Goal: Information Seeking & Learning: Compare options

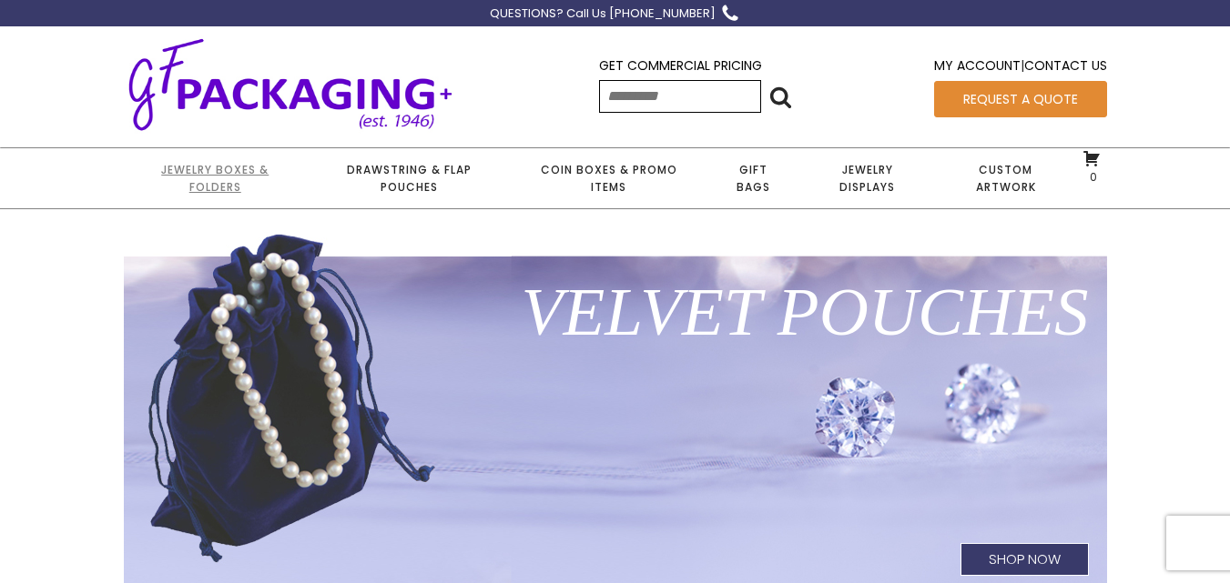
click at [238, 167] on link "Jewelry Boxes & Folders" at bounding box center [215, 178] width 183 height 60
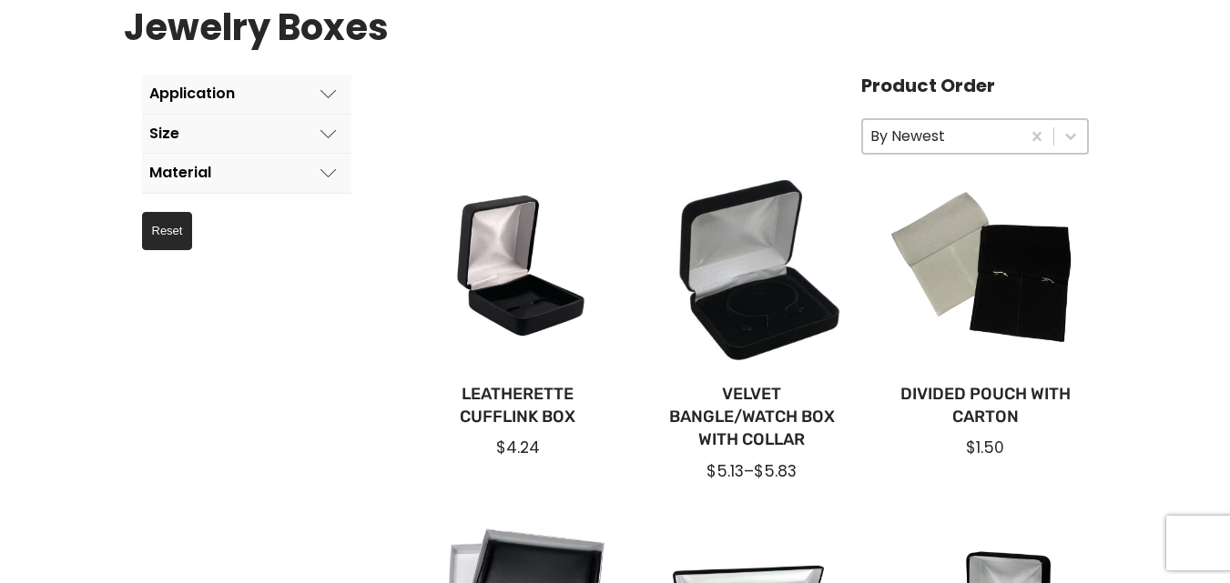
scroll to position [204, 0]
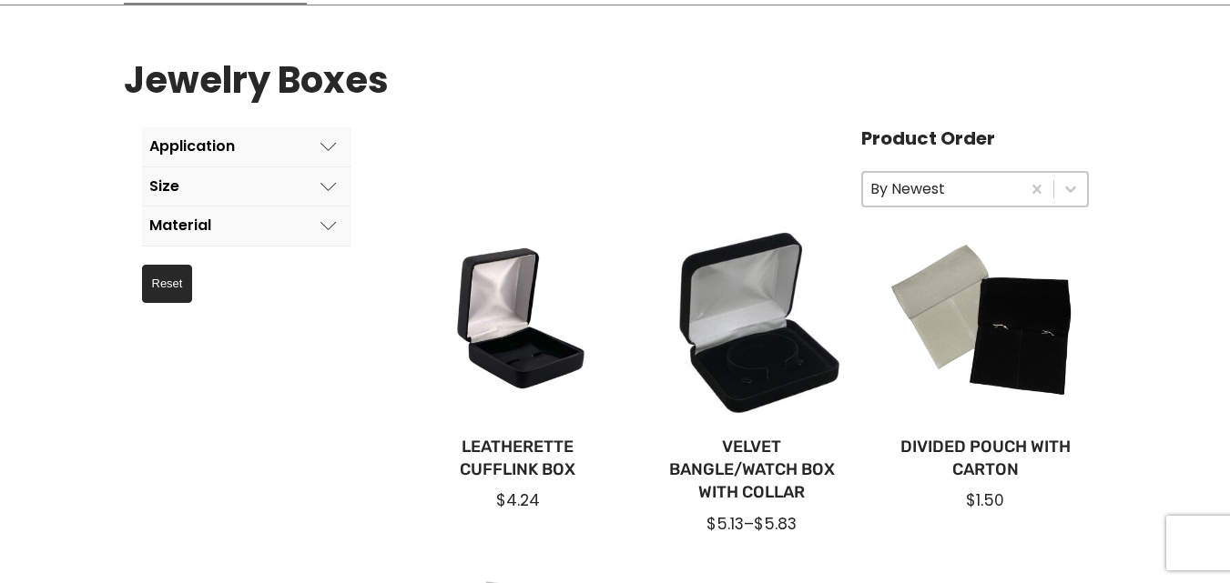
click at [321, 147] on icon at bounding box center [328, 146] width 16 height 16
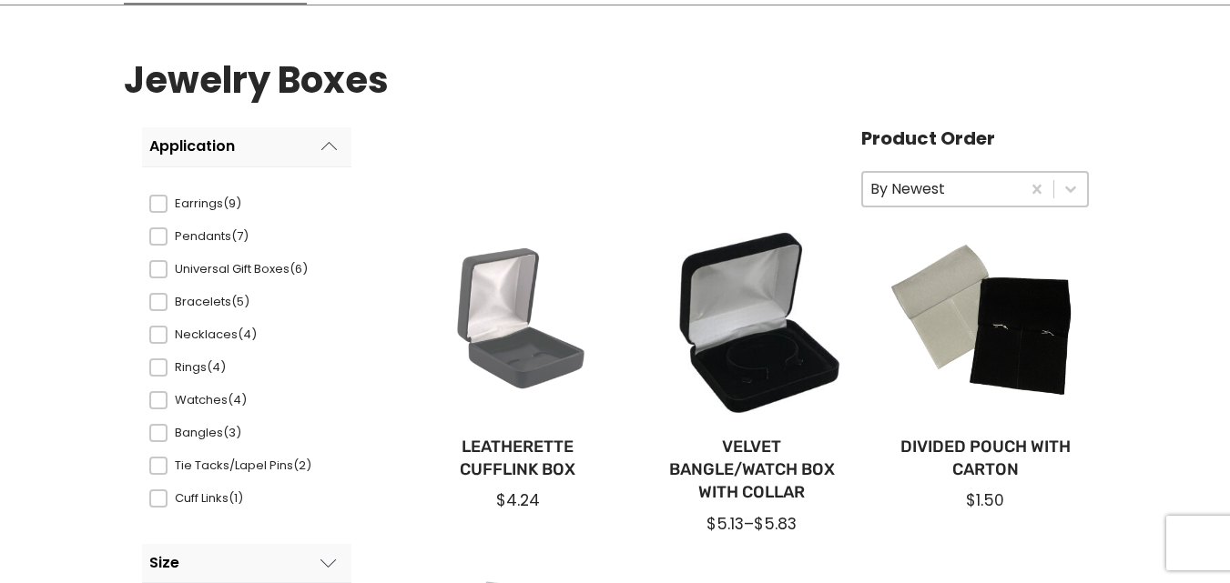
click at [445, 251] on div at bounding box center [518, 324] width 205 height 205
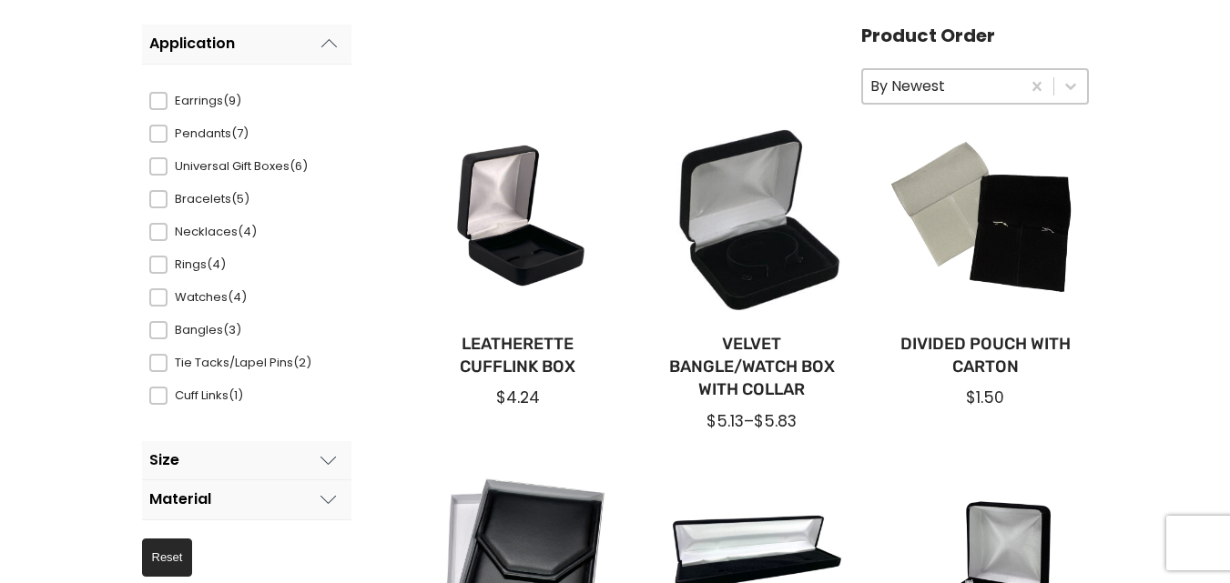
scroll to position [311, 0]
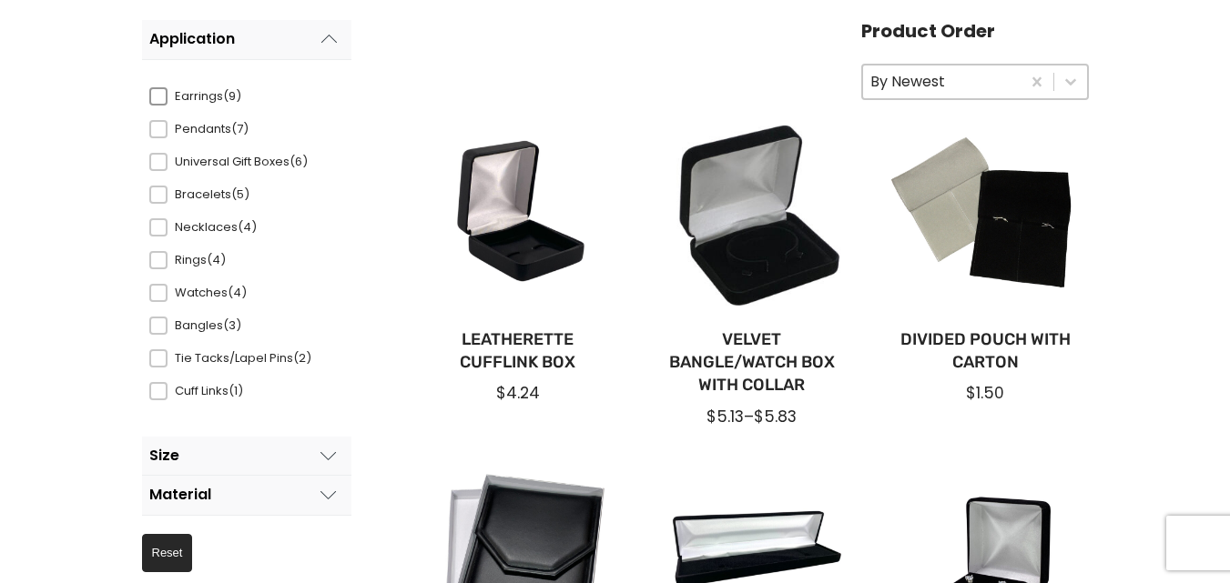
click at [154, 99] on span at bounding box center [158, 96] width 18 height 18
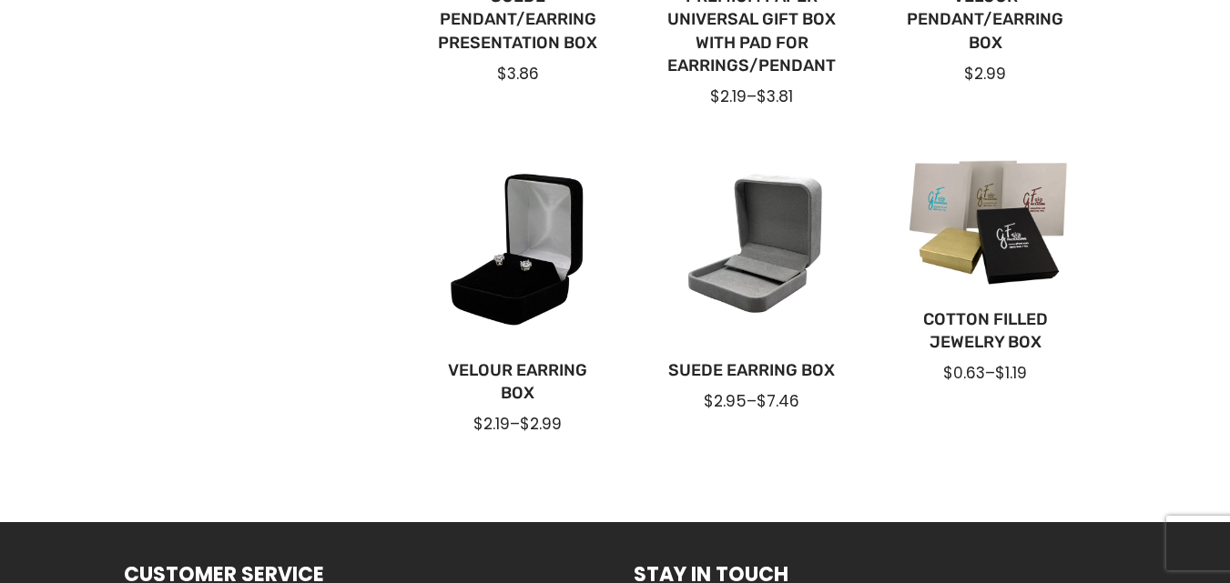
scroll to position [986, 0]
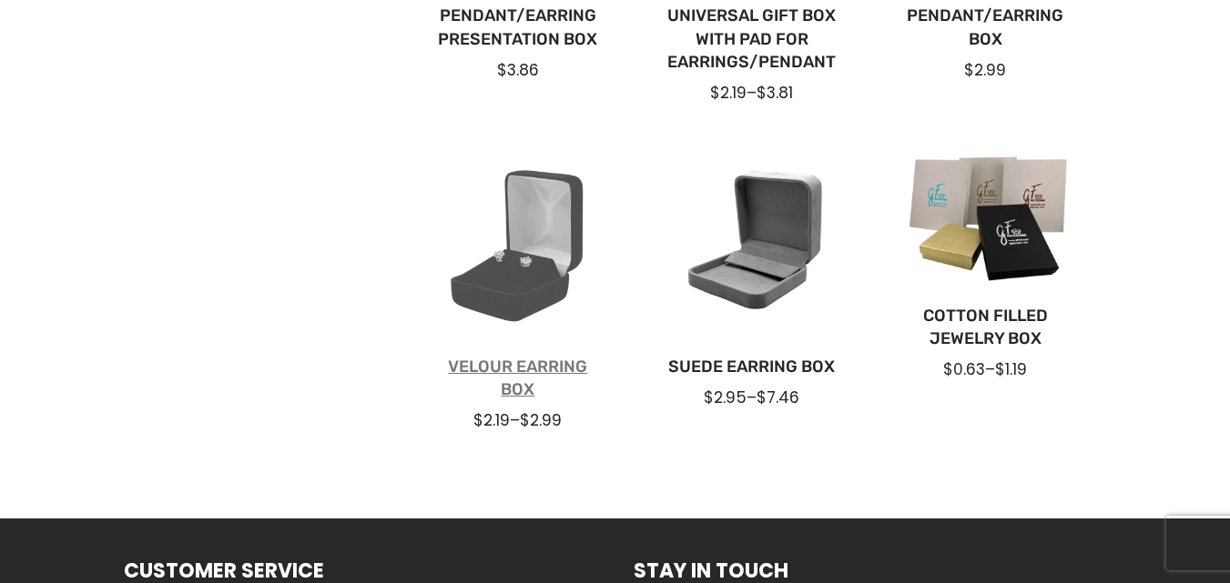
click at [494, 364] on link "Velour Earring Box" at bounding box center [518, 379] width 176 height 46
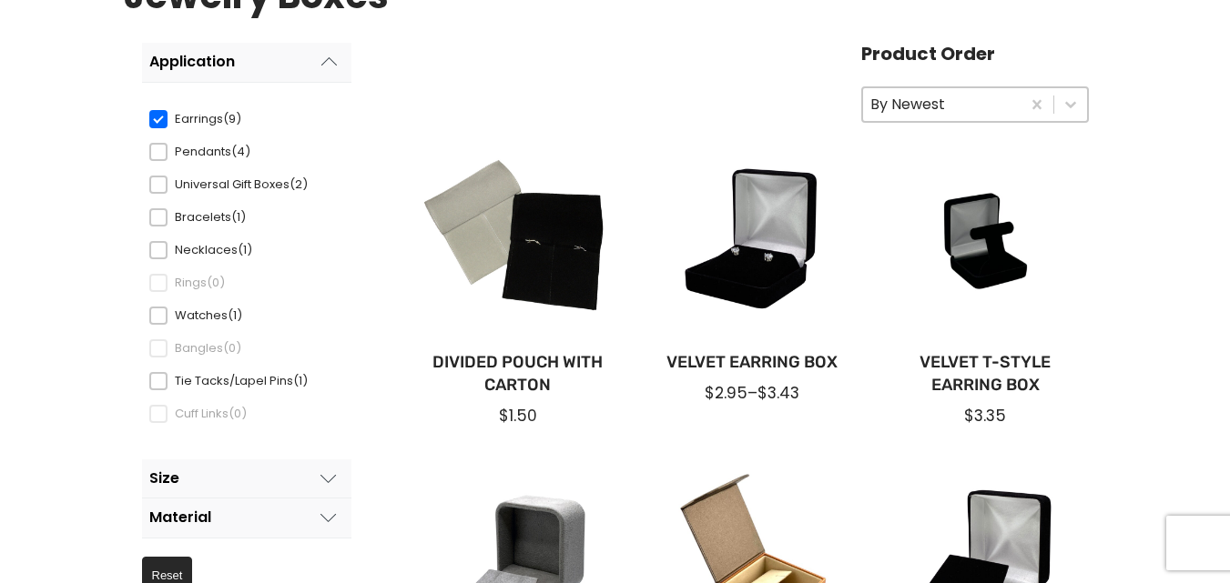
scroll to position [260, 0]
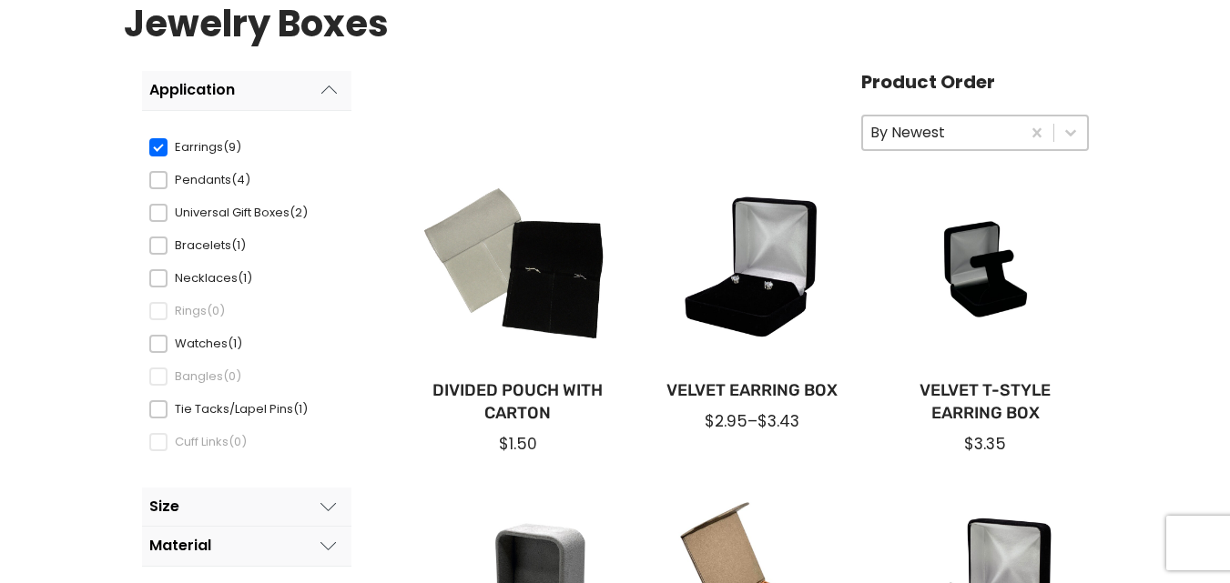
click at [155, 147] on span at bounding box center [158, 147] width 18 height 18
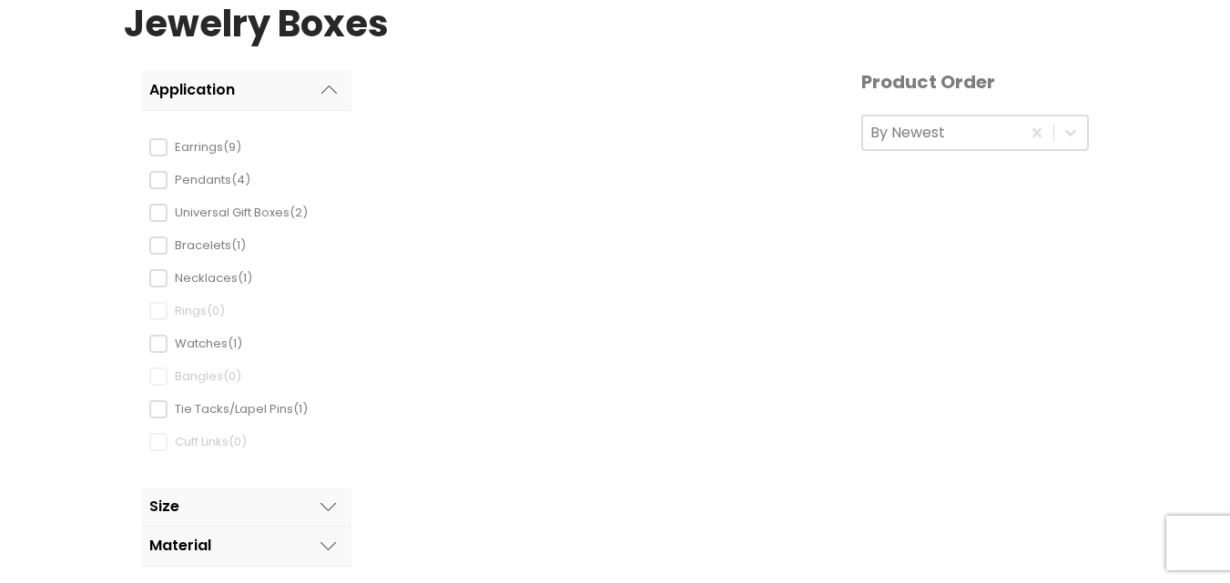
click at [158, 184] on div "Application Application Earrings (9) Pendants (4) Universal Gift Boxes (2) Brac…" at bounding box center [228, 299] width 158 height 362
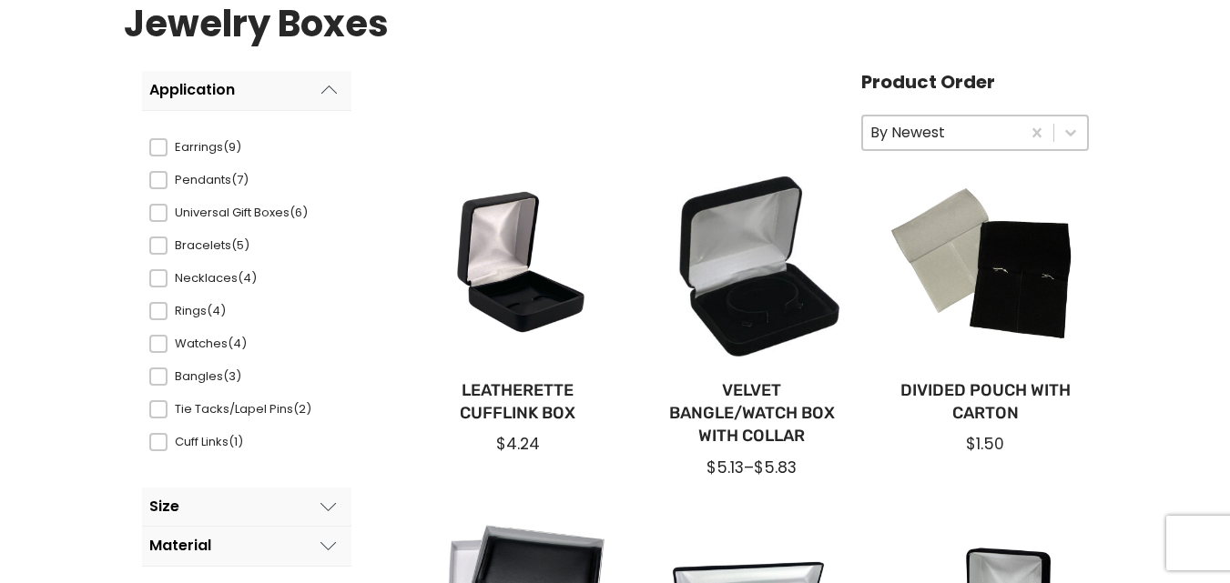
click at [158, 184] on span at bounding box center [158, 180] width 18 height 18
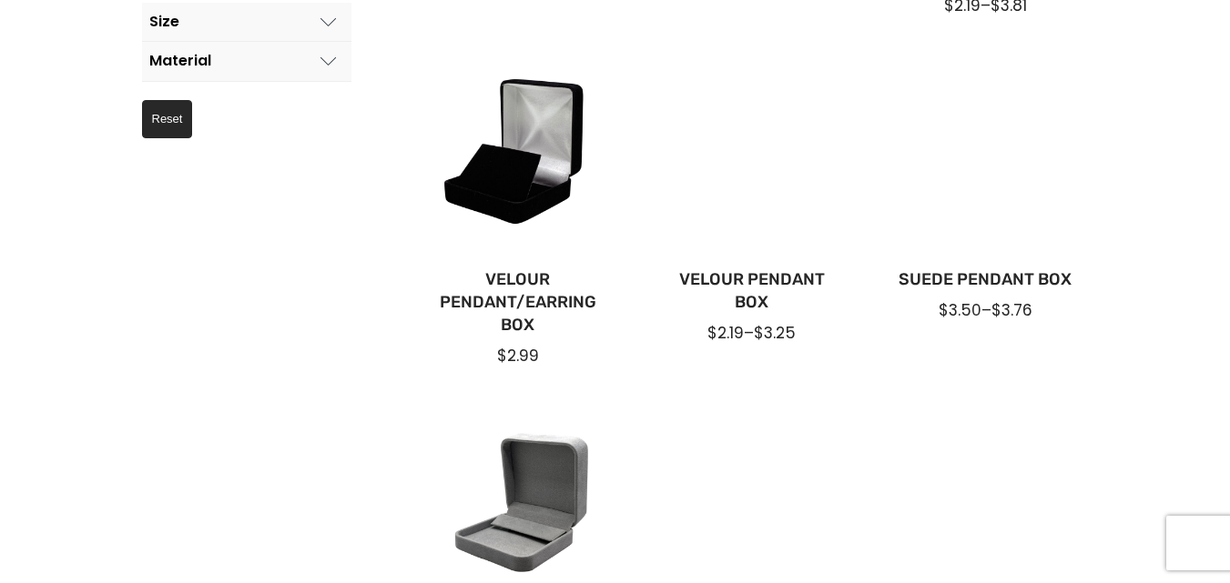
scroll to position [749, 0]
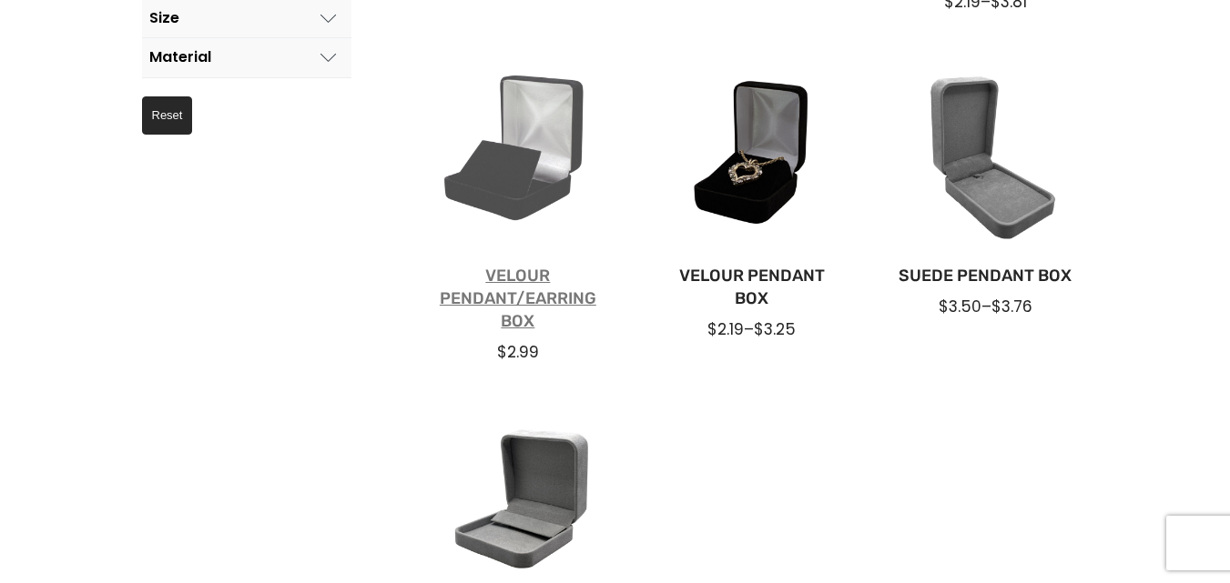
click at [521, 290] on link "Velour Pendant/Earring Box" at bounding box center [518, 299] width 176 height 69
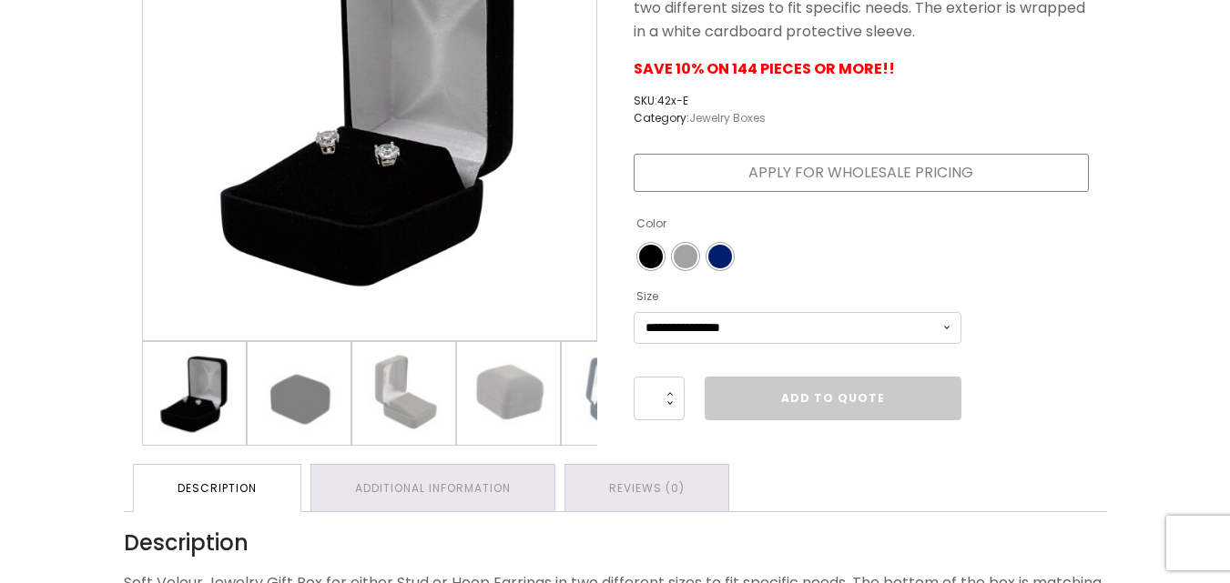
scroll to position [376, 0]
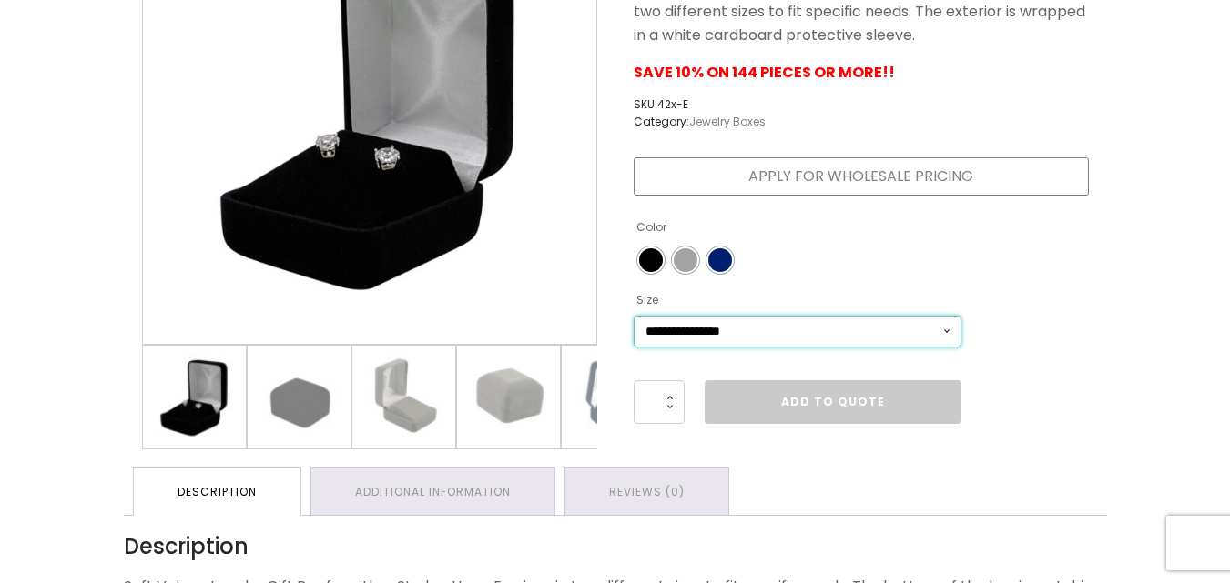
click at [946, 329] on select "**********" at bounding box center [797, 332] width 328 height 32
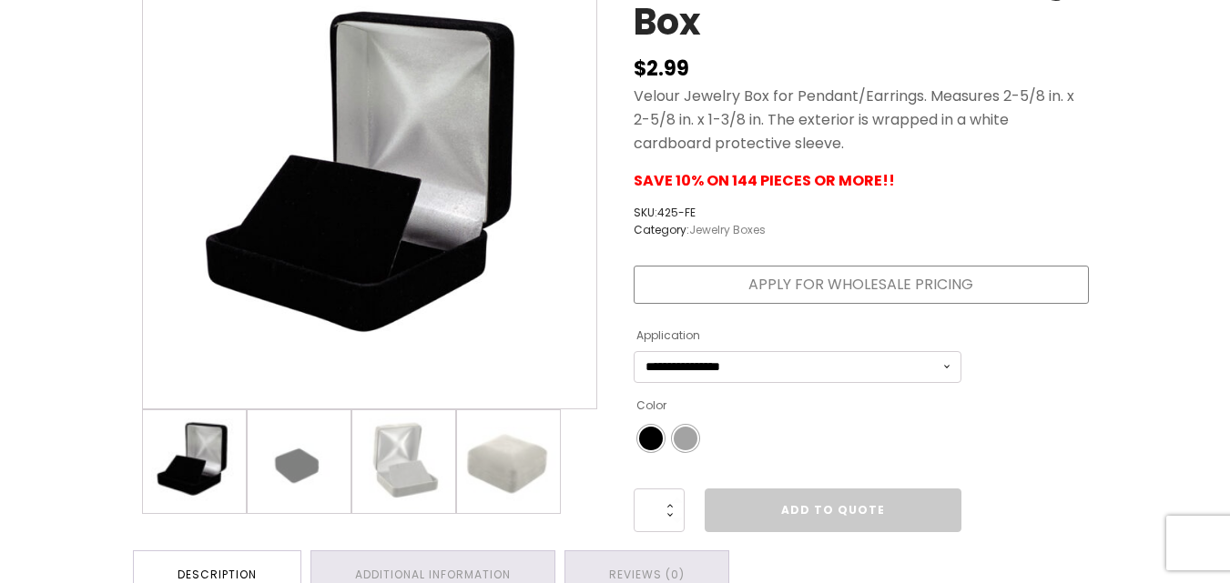
scroll to position [299, 0]
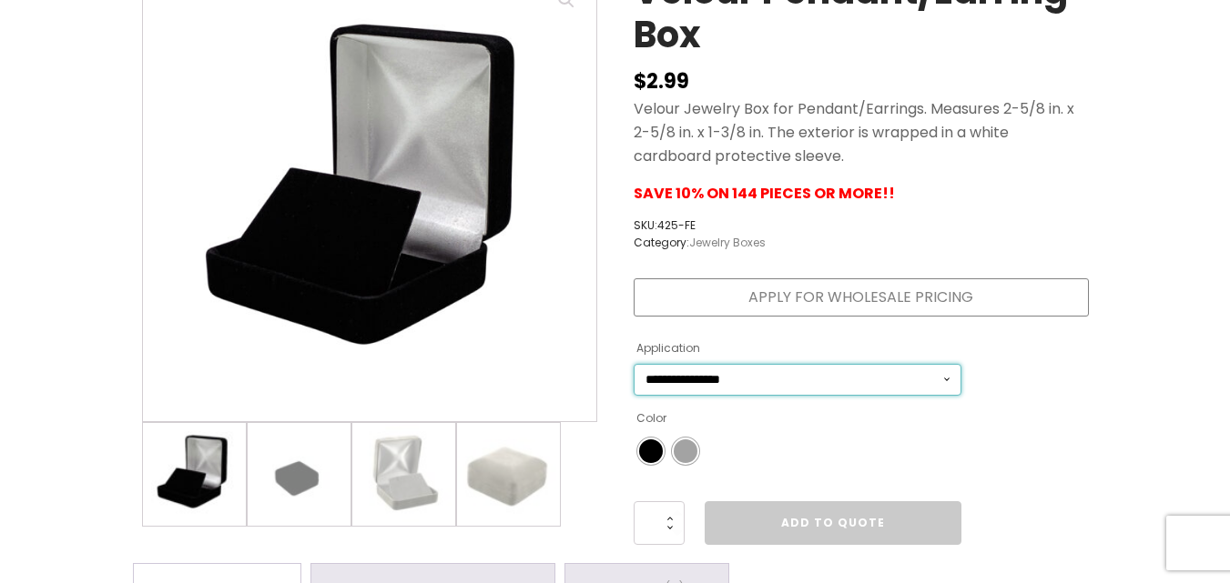
click at [944, 380] on select "**********" at bounding box center [797, 380] width 328 height 32
click at [633, 364] on select "**********" at bounding box center [797, 380] width 328 height 32
click at [947, 378] on select "**********" at bounding box center [797, 380] width 328 height 32
click at [633, 364] on select "**********" at bounding box center [797, 380] width 328 height 32
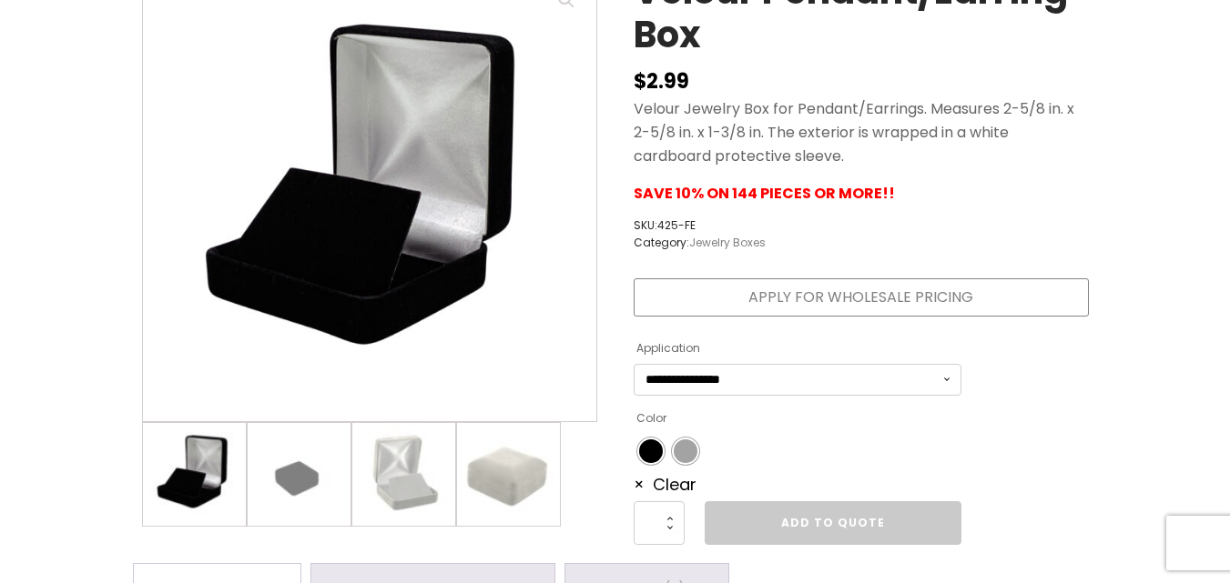
click at [887, 435] on ul "Color" at bounding box center [797, 451] width 328 height 35
click at [935, 385] on select "**********" at bounding box center [797, 380] width 328 height 32
click at [633, 364] on select "**********" at bounding box center [797, 380] width 328 height 32
select select "********"
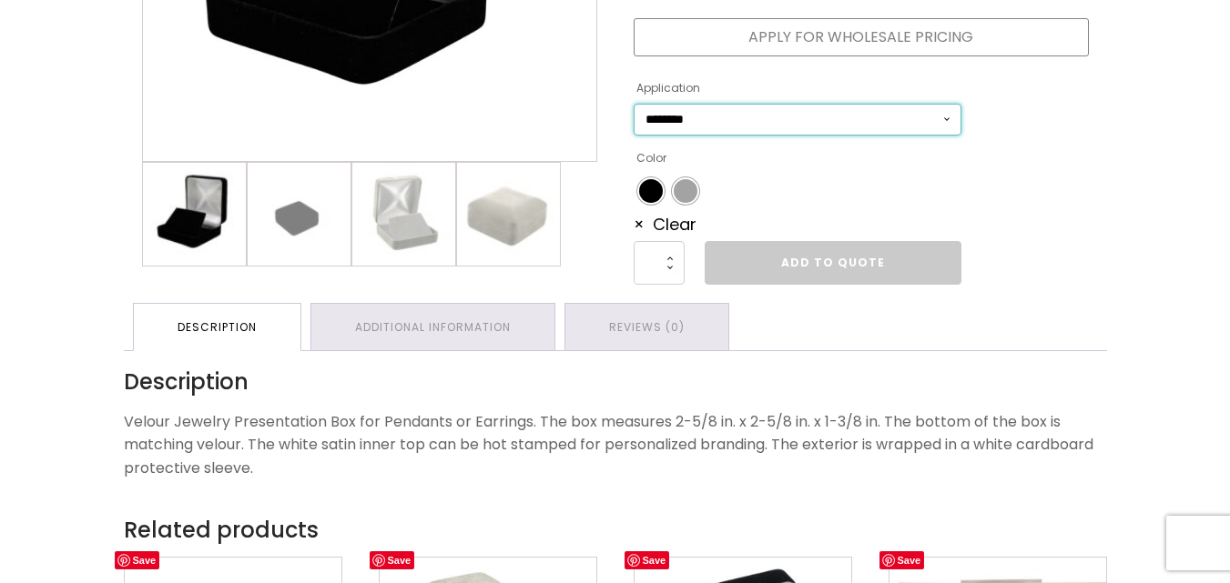
scroll to position [572, 0]
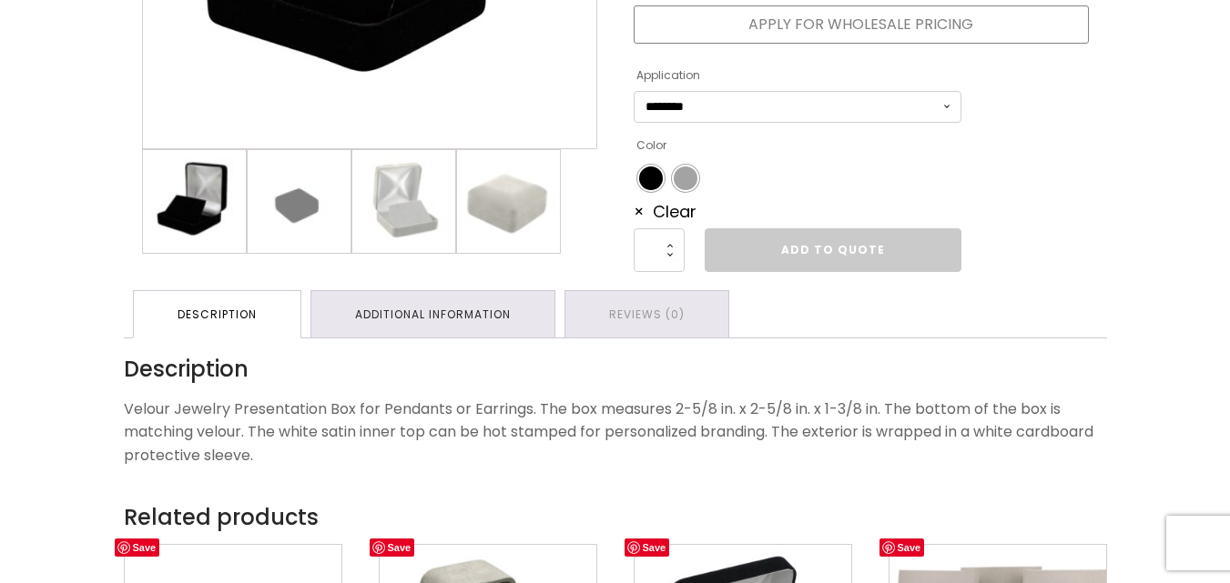
click at [429, 293] on link "Additional information" at bounding box center [432, 314] width 243 height 46
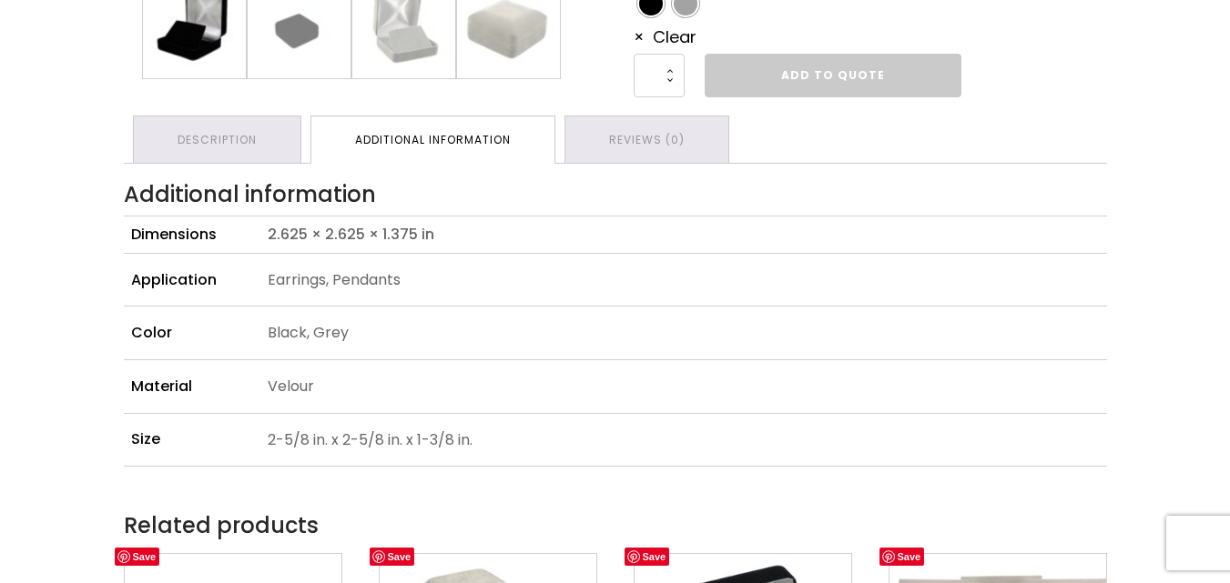
scroll to position [753, 0]
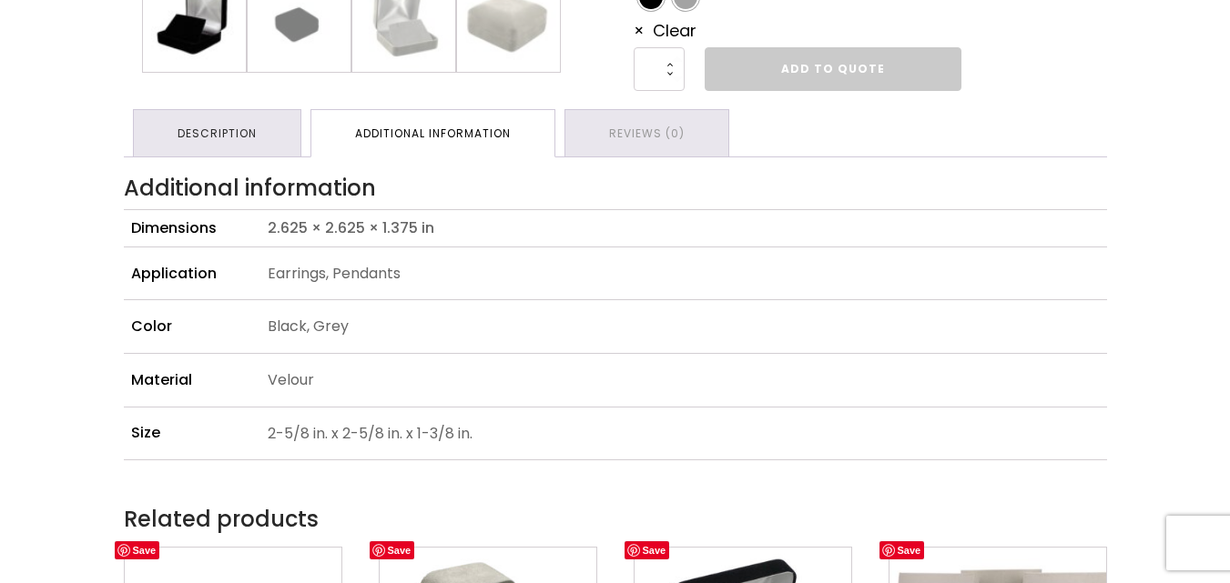
click at [245, 136] on link "Description" at bounding box center [217, 133] width 167 height 46
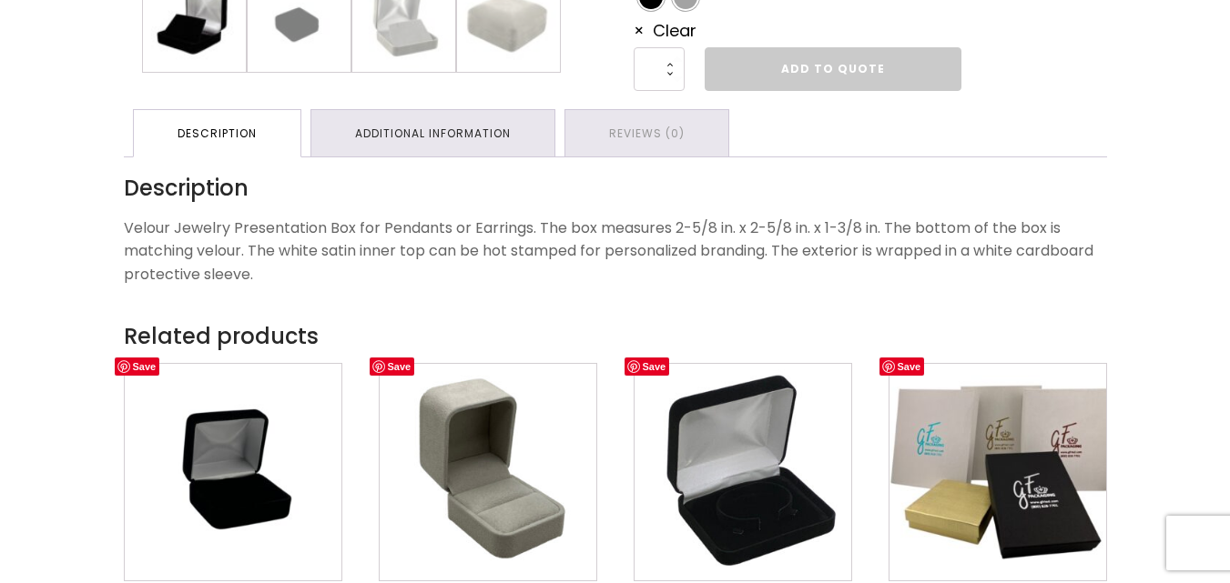
click at [493, 134] on link "Additional information" at bounding box center [432, 133] width 243 height 46
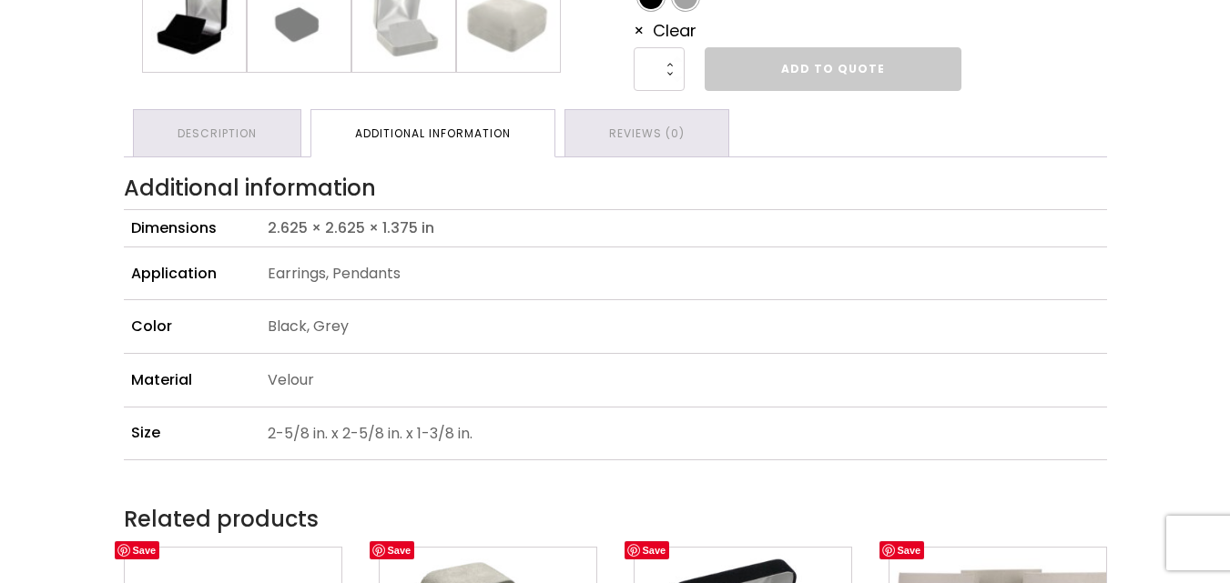
click at [511, 268] on p "Earrings, Pendants" at bounding box center [684, 274] width 832 height 38
click at [183, 15] on img at bounding box center [194, 20] width 103 height 103
click at [294, 13] on img at bounding box center [299, 20] width 103 height 103
click at [396, 34] on img at bounding box center [403, 20] width 103 height 103
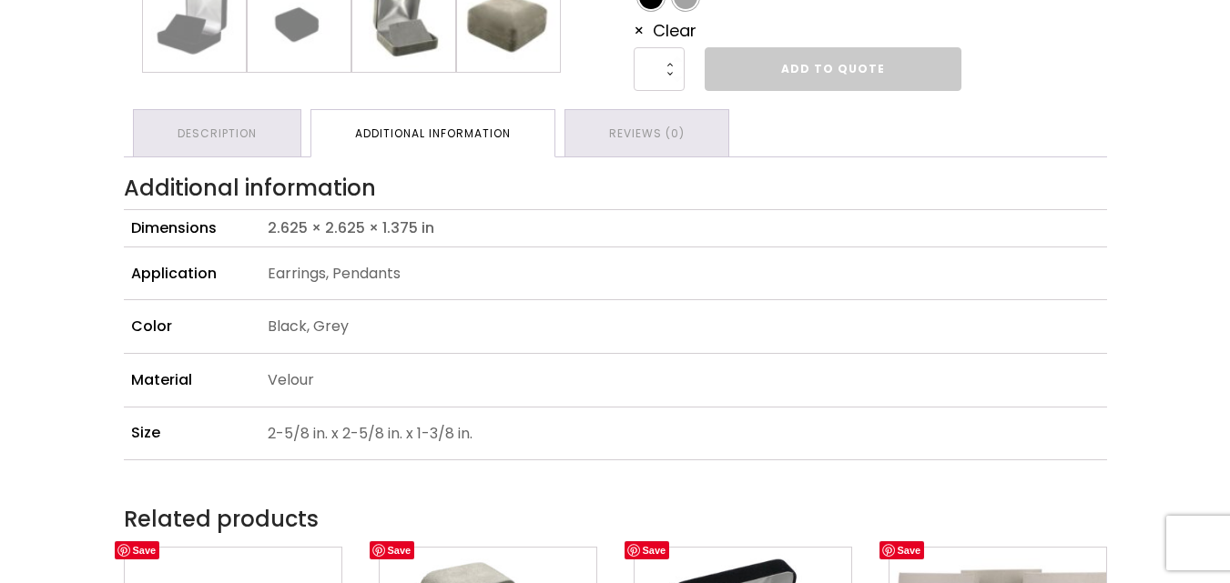
click at [532, 33] on img at bounding box center [508, 20] width 103 height 103
click at [546, 319] on p "Black, Grey" at bounding box center [684, 327] width 832 height 38
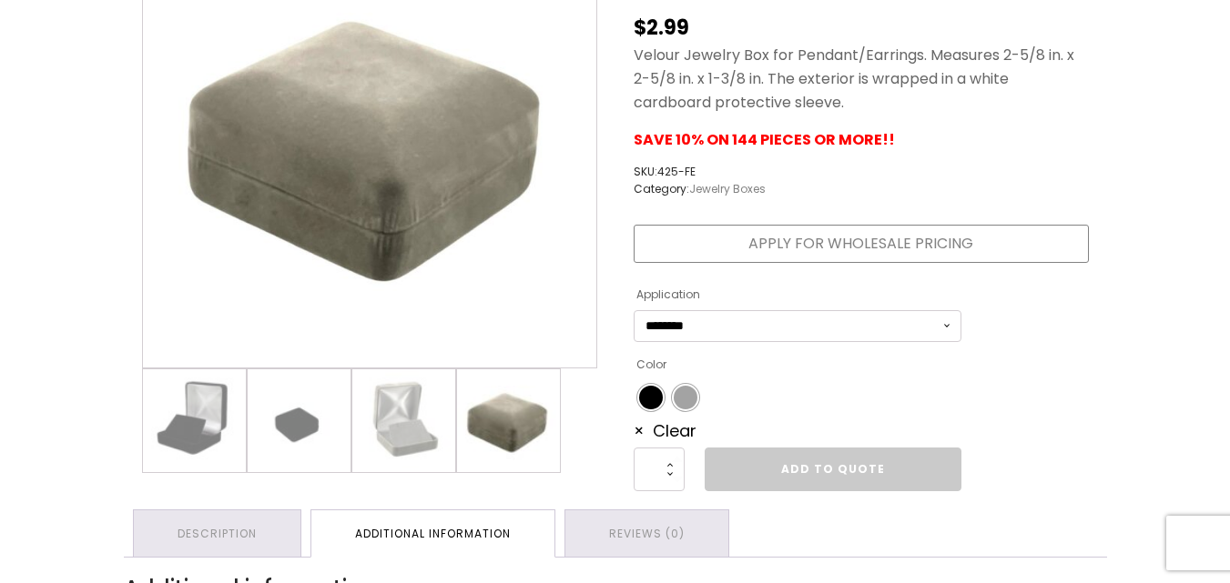
scroll to position [359, 0]
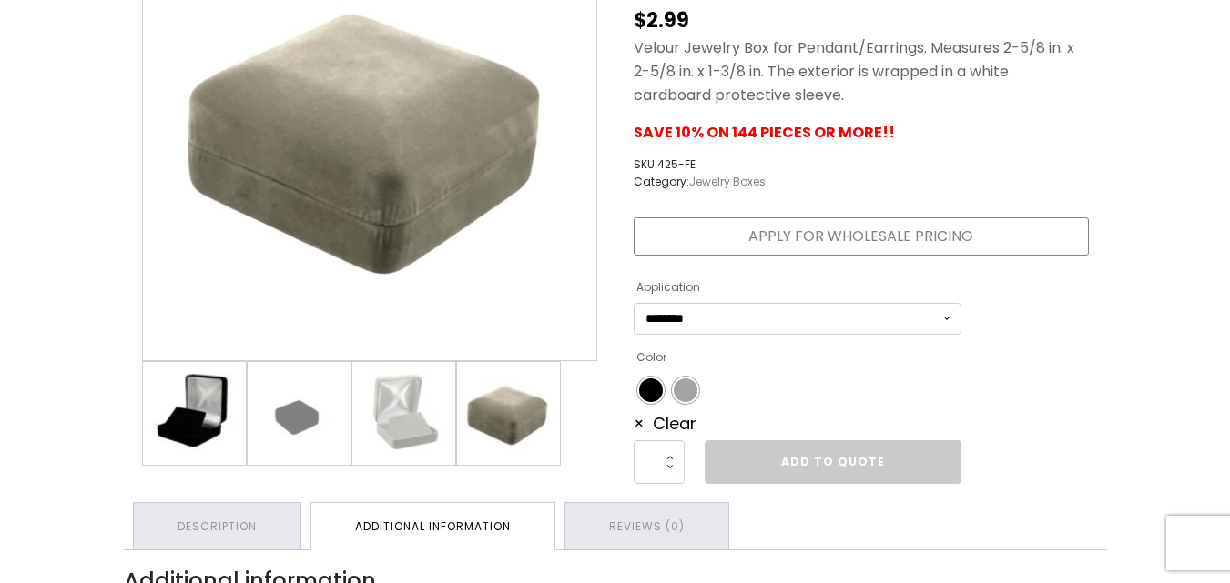
click at [169, 419] on img at bounding box center [194, 413] width 103 height 103
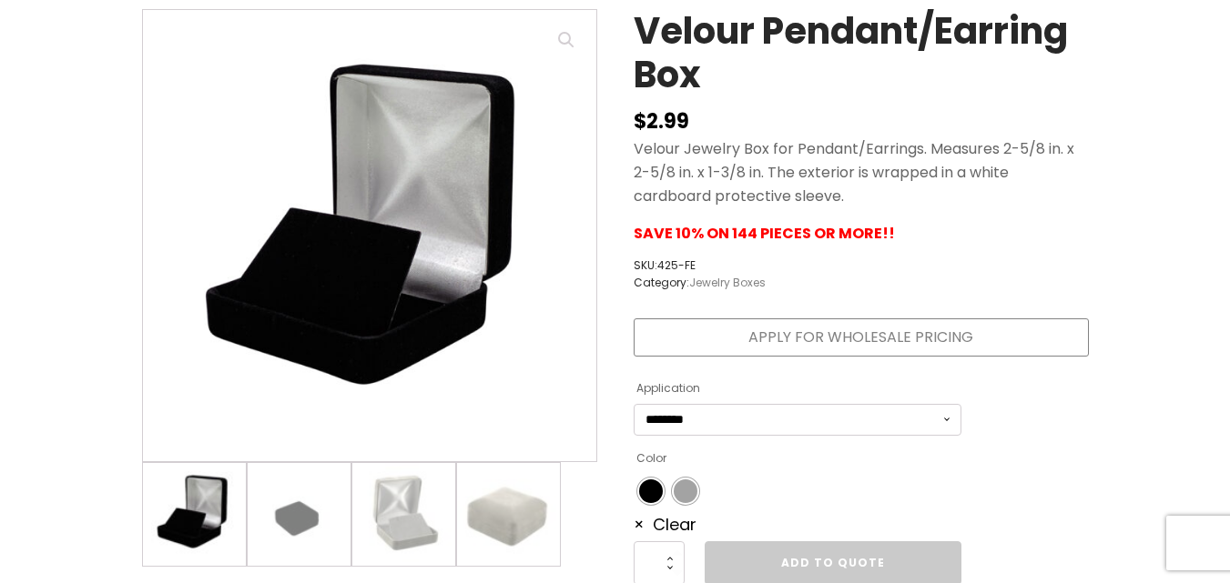
scroll to position [228, 0]
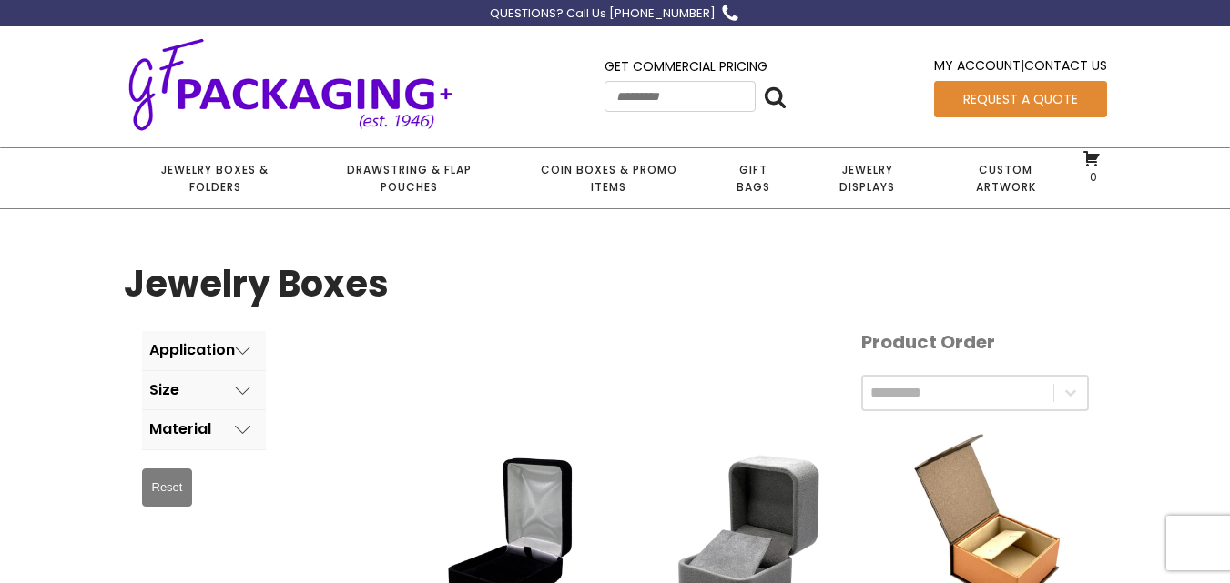
select select "*********"
click at [337, 348] on button "Application" at bounding box center [246, 350] width 209 height 39
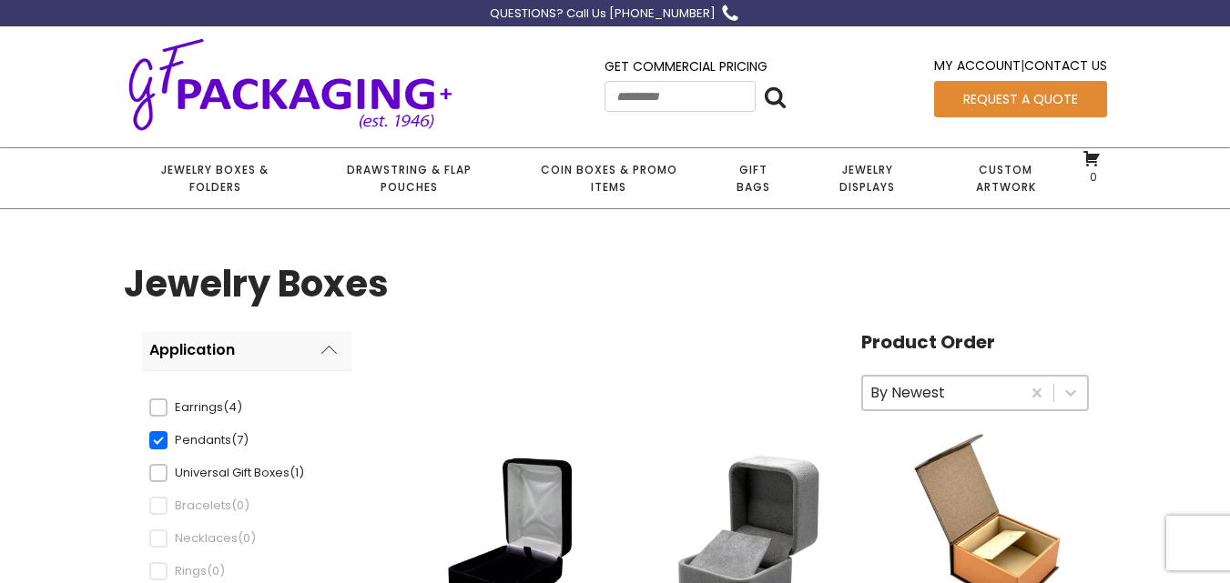
click at [156, 442] on span at bounding box center [158, 440] width 18 height 18
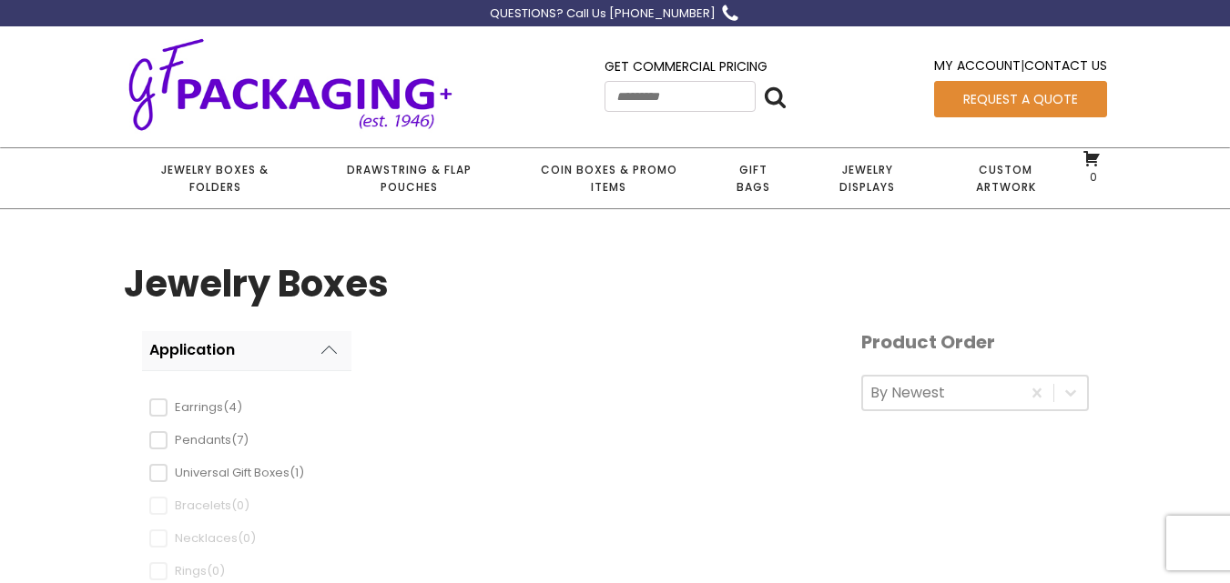
click at [157, 410] on div "Application Application Earrings (4) Pendants (7) Universal Gift Boxes (1) Brac…" at bounding box center [228, 560] width 158 height 362
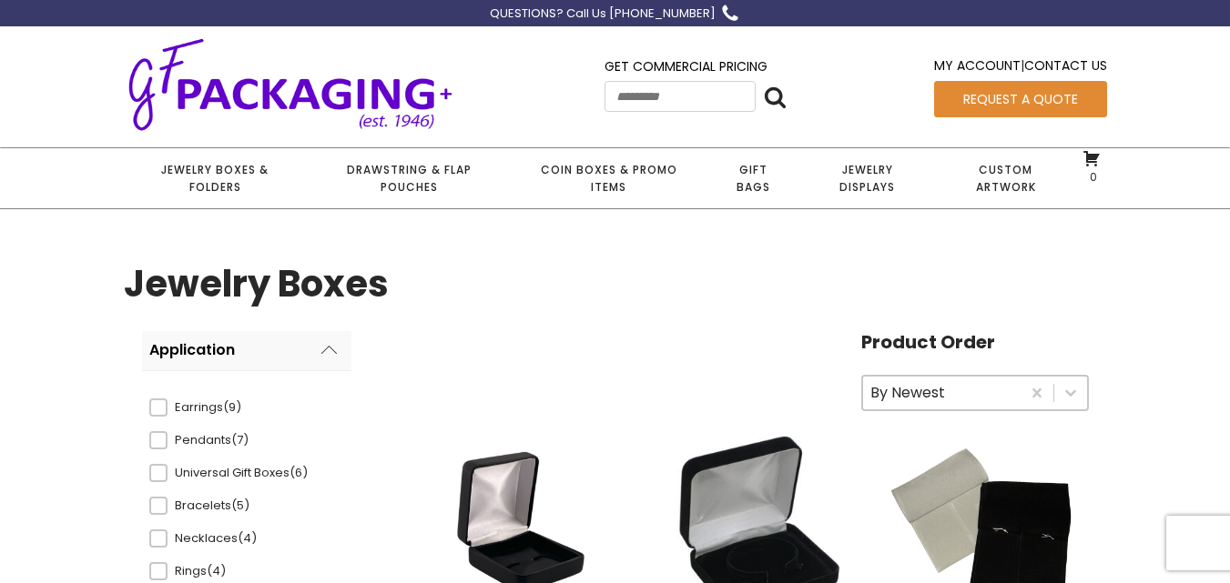
click at [157, 410] on span at bounding box center [158, 408] width 18 height 18
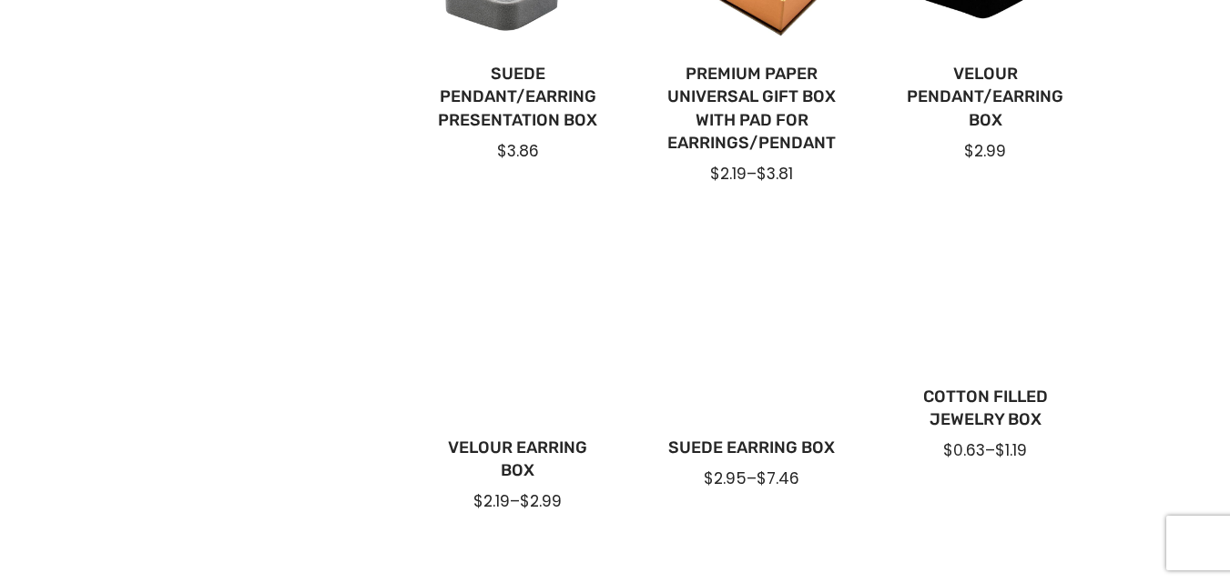
scroll to position [901, 0]
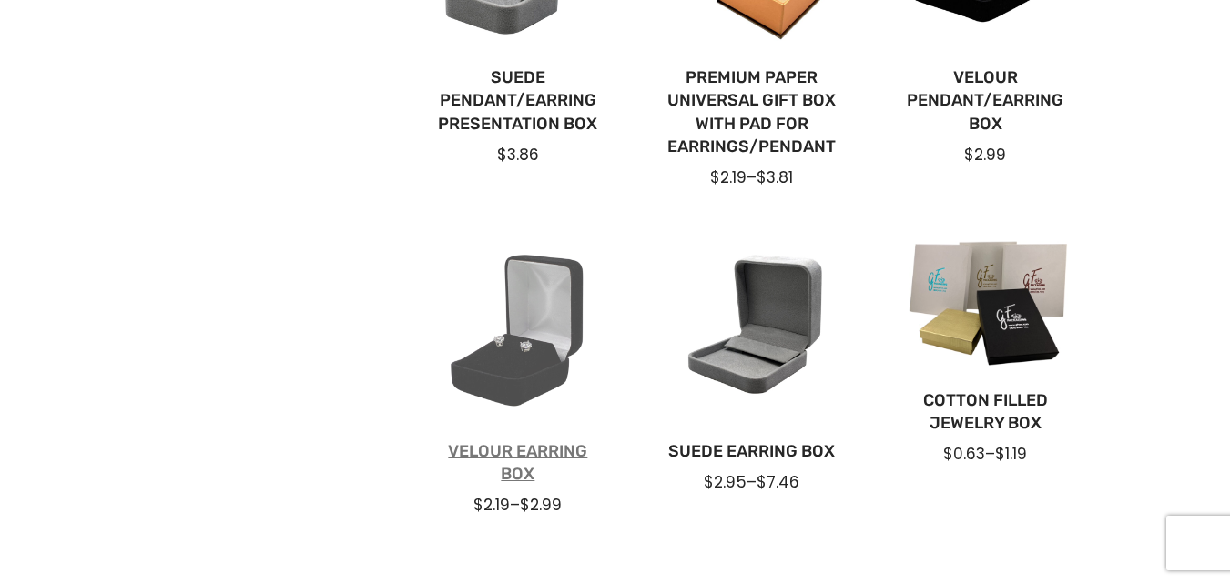
click at [504, 454] on link "Velour Earring Box" at bounding box center [518, 463] width 176 height 46
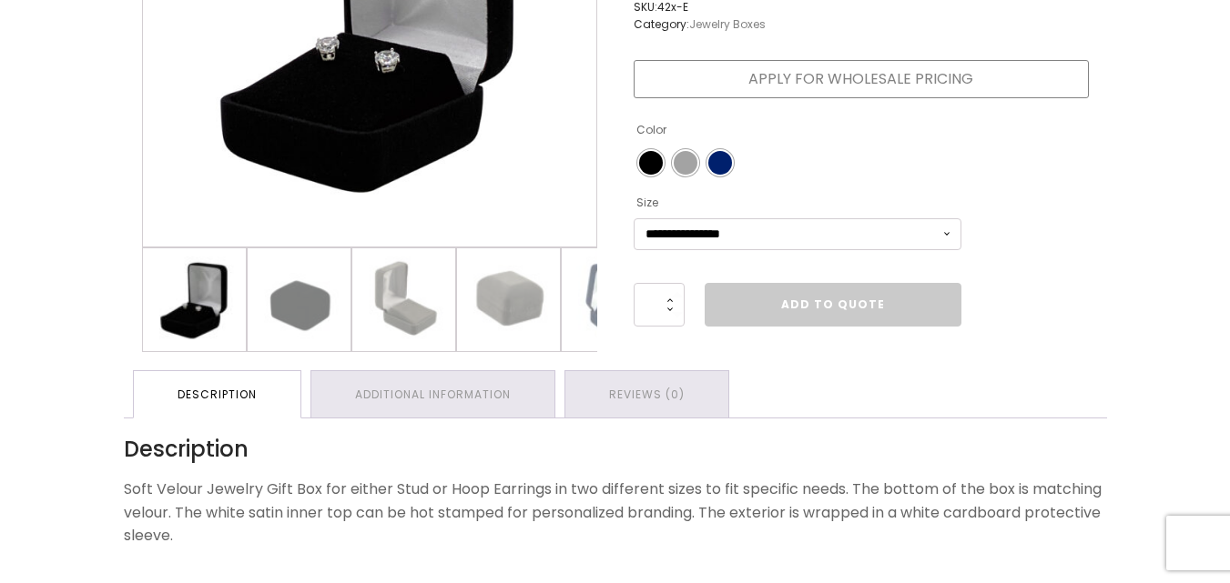
scroll to position [467, 0]
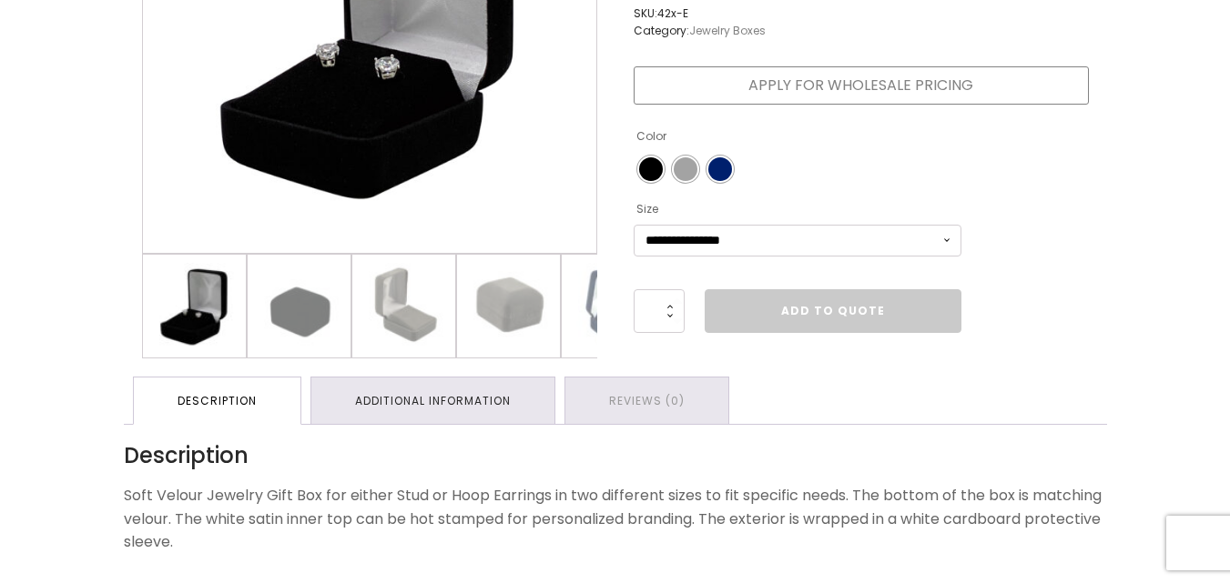
click at [461, 416] on link "Additional information" at bounding box center [432, 401] width 243 height 46
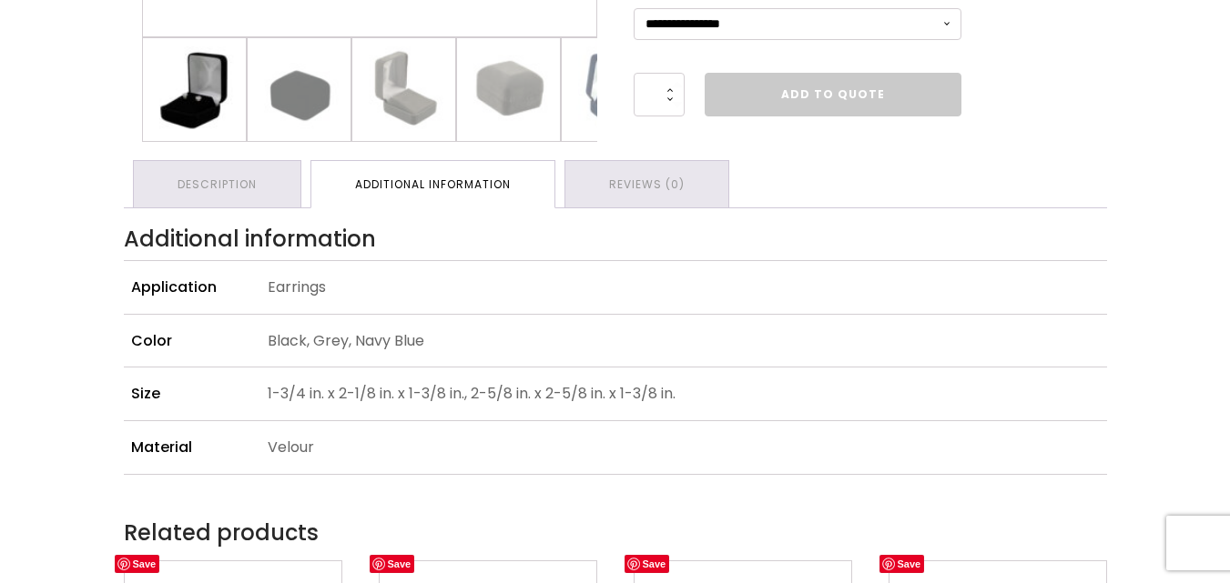
scroll to position [686, 0]
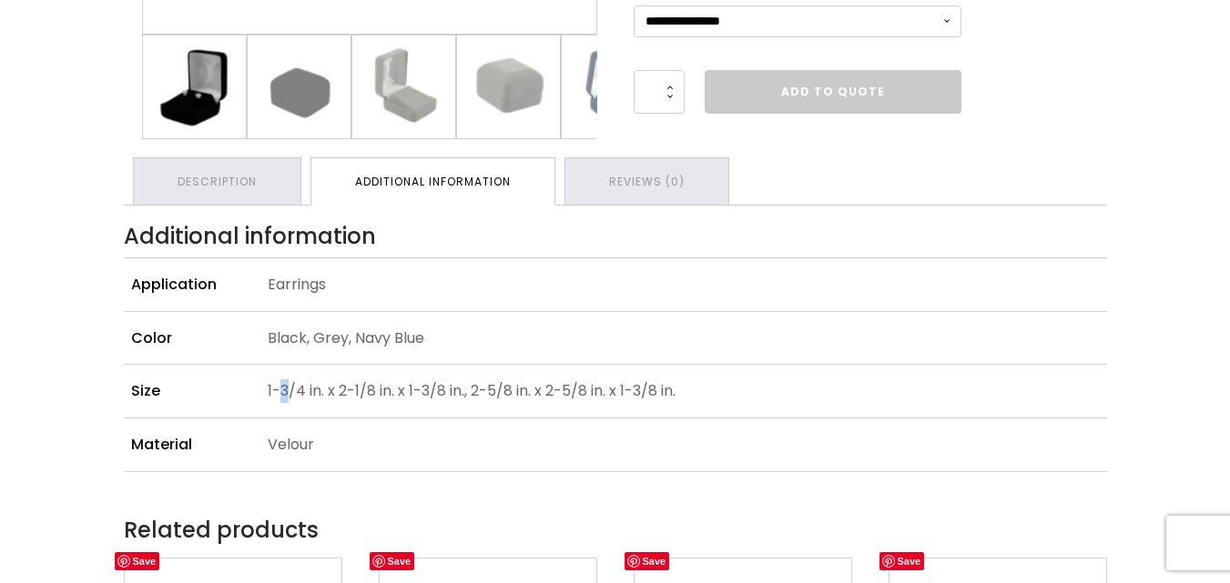
drag, startPoint x: 280, startPoint y: 402, endPoint x: 285, endPoint y: 412, distance: 11.0
click at [285, 410] on p "1-3/4 in. x 2-1/8 in. x 1-3/8 in., 2-5/8 in. x 2-5/8 in. x 1-3/8 in." at bounding box center [684, 391] width 832 height 38
click at [579, 419] on td "1-3/4 in. x 2-1/8 in. x 1-3/8 in., 2-5/8 in. x 2-5/8 in. x 1-3/8 in." at bounding box center [683, 392] width 846 height 54
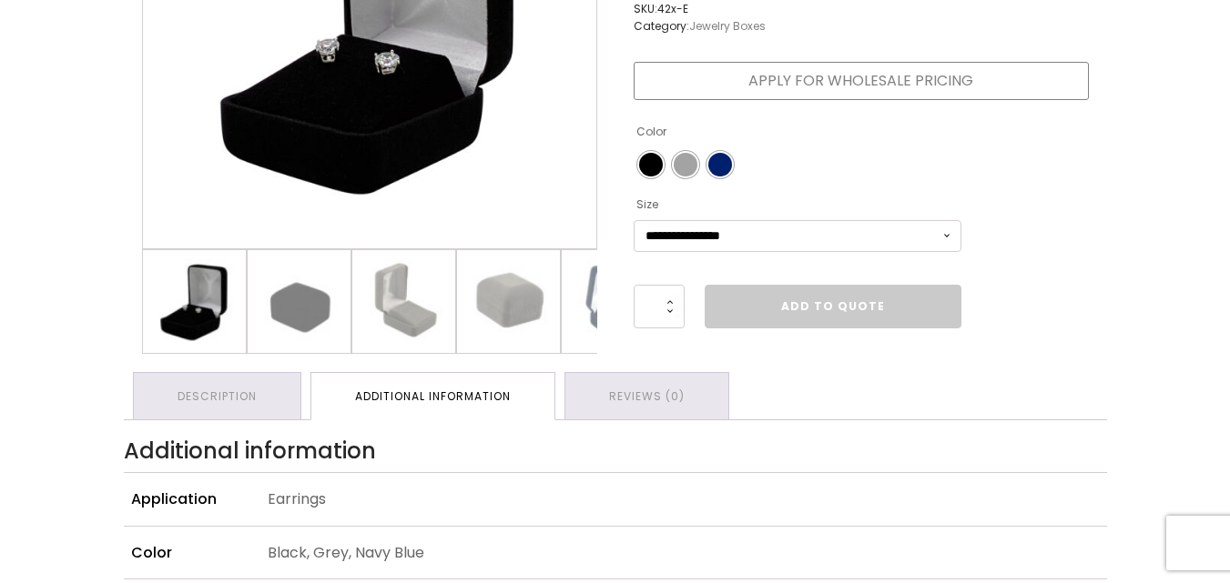
scroll to position [468, 0]
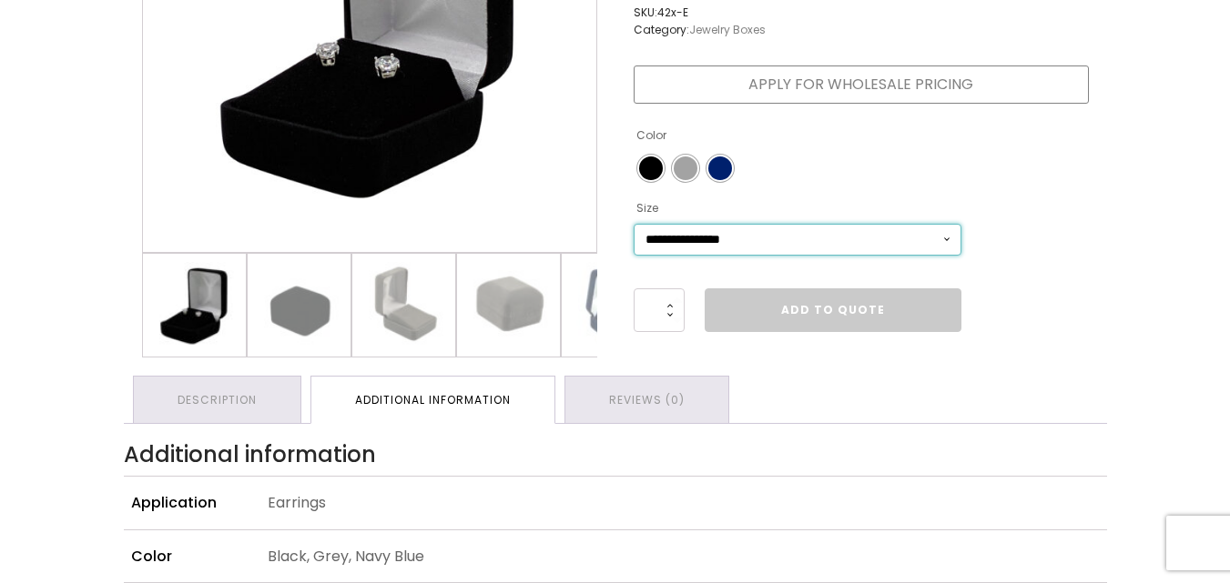
click at [949, 238] on select "**********" at bounding box center [797, 240] width 328 height 32
click at [633, 224] on select "**********" at bounding box center [797, 240] width 328 height 32
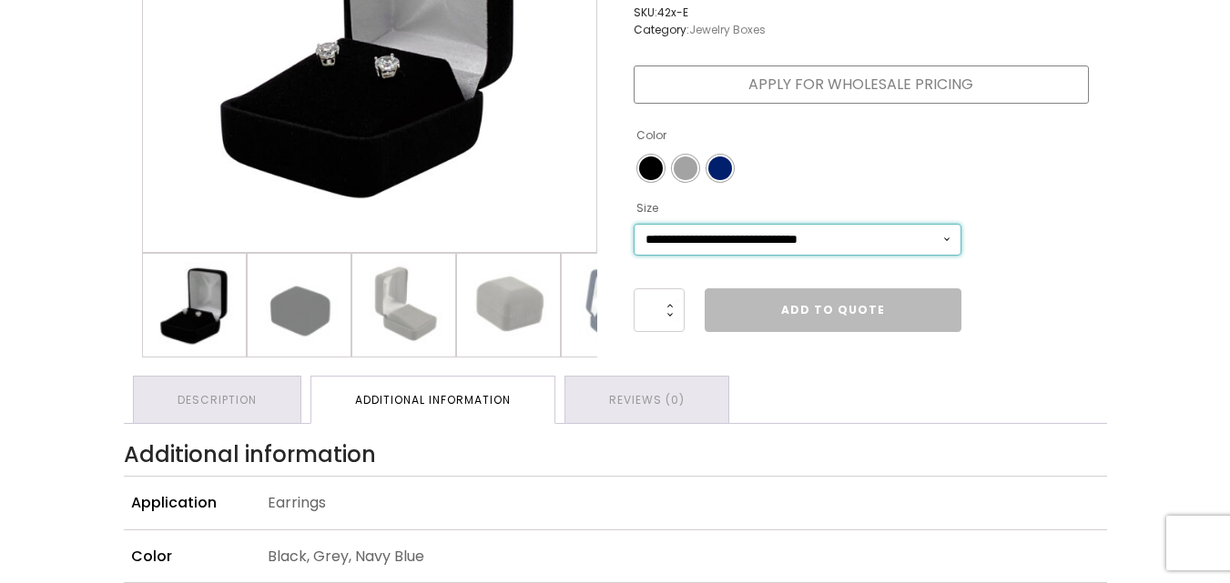
select select "**********"
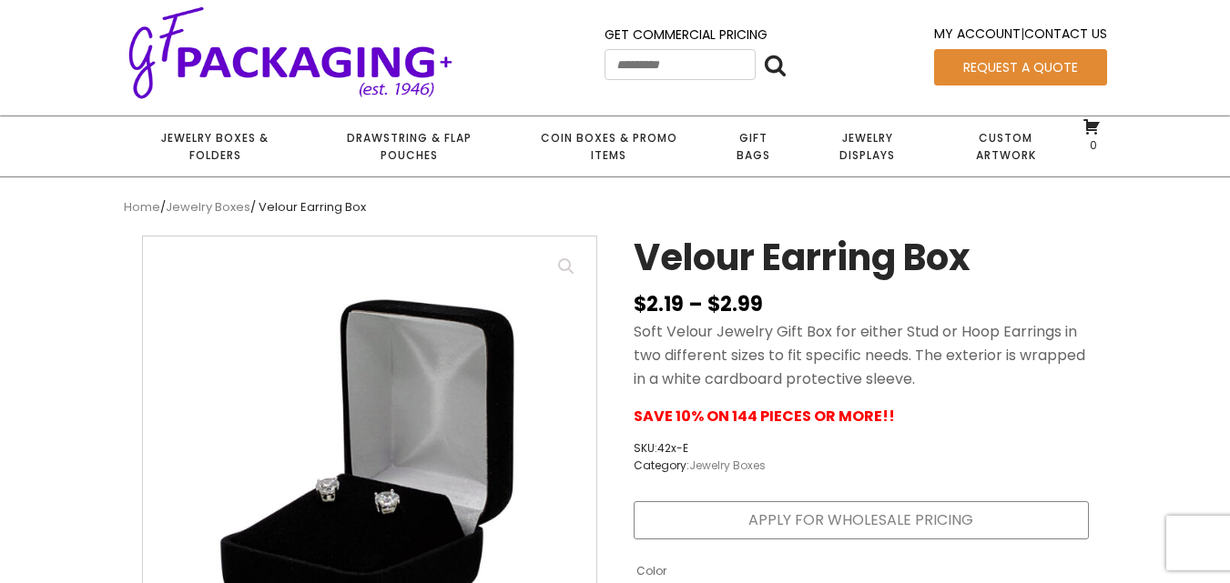
scroll to position [0, 0]
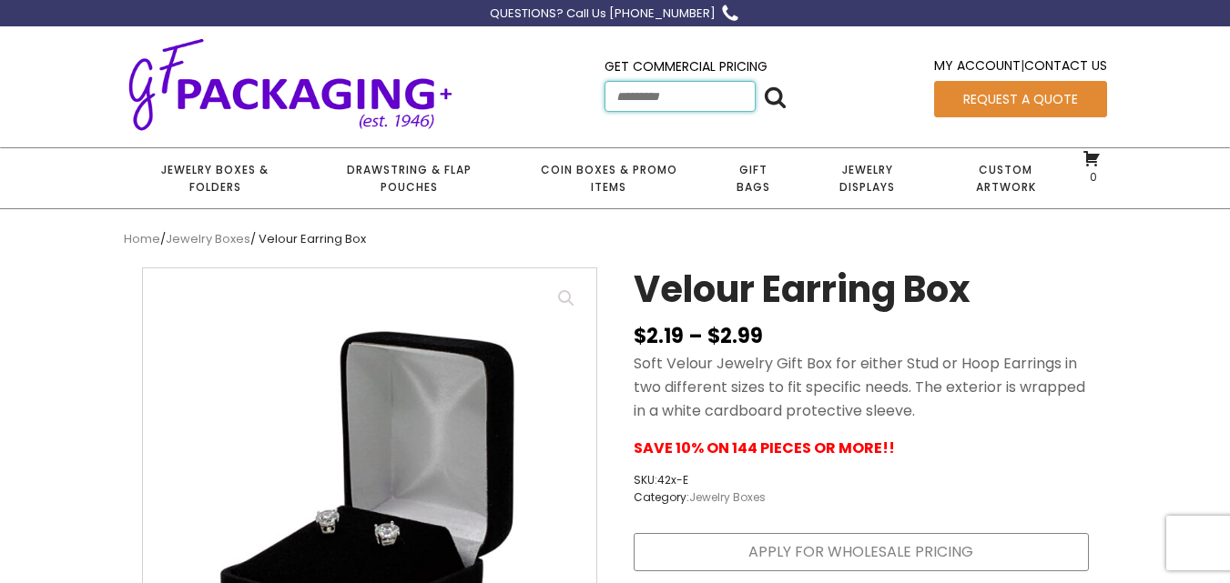
click at [639, 97] on input "Search for:" at bounding box center [679, 96] width 151 height 31
type input "**********"
click input "******" at bounding box center [0, 0] width 0 height 0
click at [218, 182] on link "Jewelry Boxes & Folders" at bounding box center [215, 178] width 183 height 60
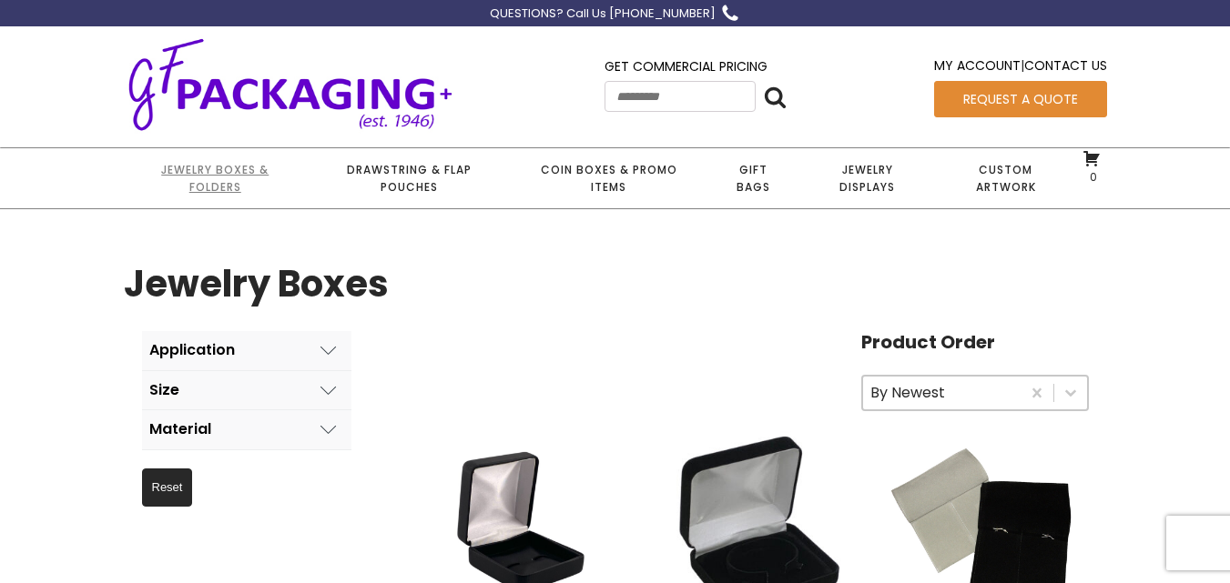
click at [238, 188] on link "Jewelry Boxes & Folders" at bounding box center [215, 178] width 183 height 60
click at [329, 350] on icon at bounding box center [328, 350] width 16 height 16
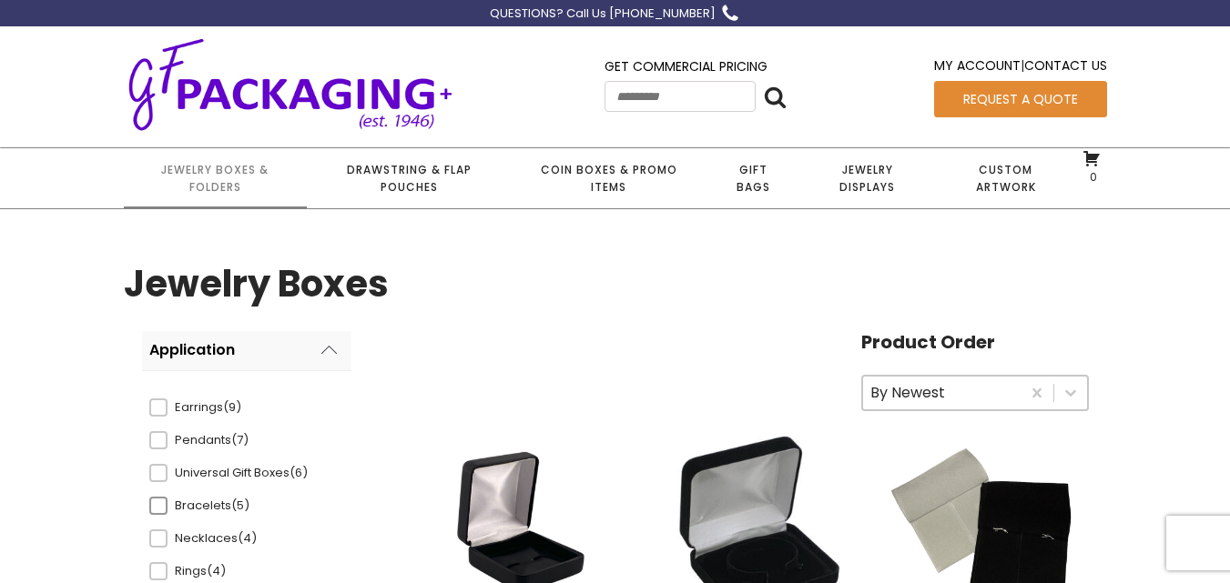
click at [155, 504] on span at bounding box center [158, 506] width 18 height 18
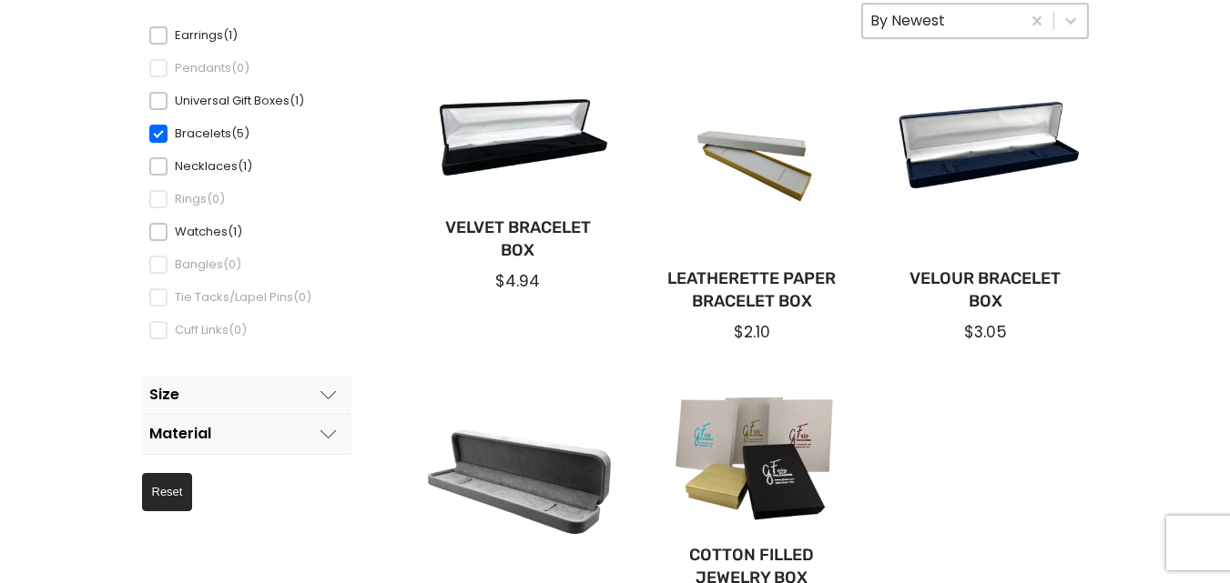
scroll to position [375, 0]
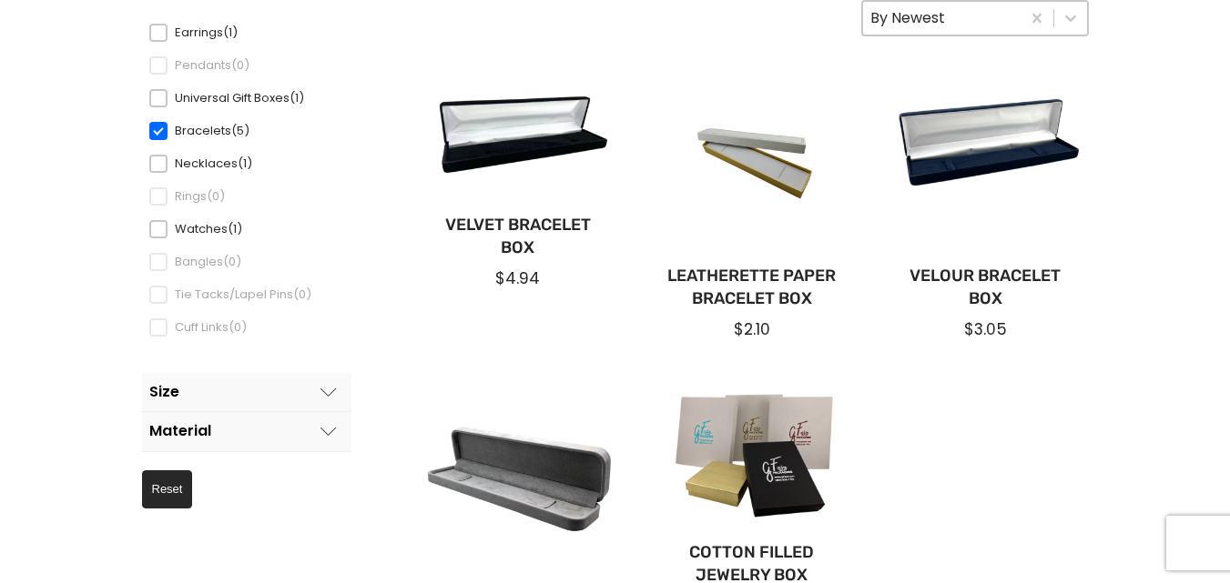
click at [975, 367] on div "Velvet Bracelet Box $4.94 Leatherette Paper Bracelet Box $2.10 Velour Bracelet …" at bounding box center [738, 363] width 701 height 655
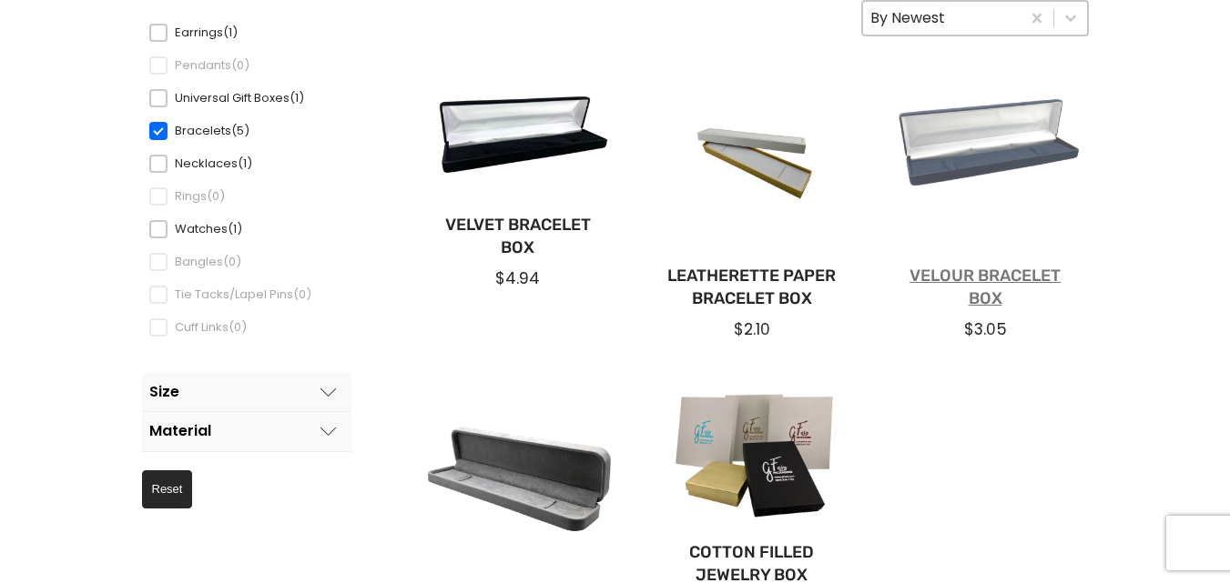
click at [1021, 274] on link "Velour Bracelet Box" at bounding box center [985, 288] width 176 height 46
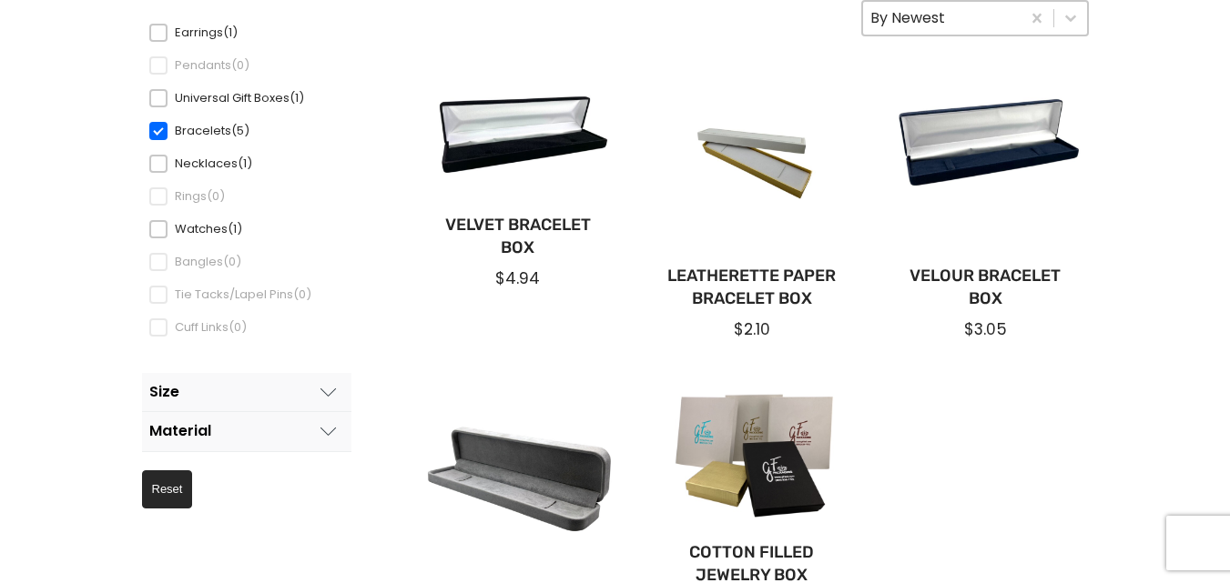
click at [163, 127] on span at bounding box center [158, 131] width 18 height 18
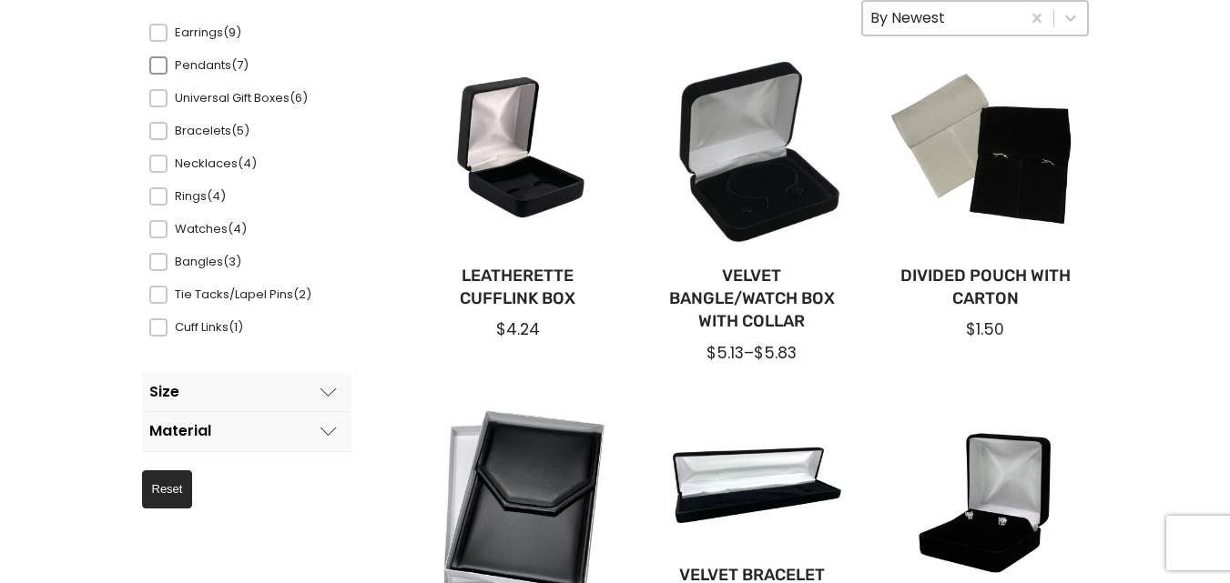
click at [160, 69] on span at bounding box center [158, 65] width 18 height 18
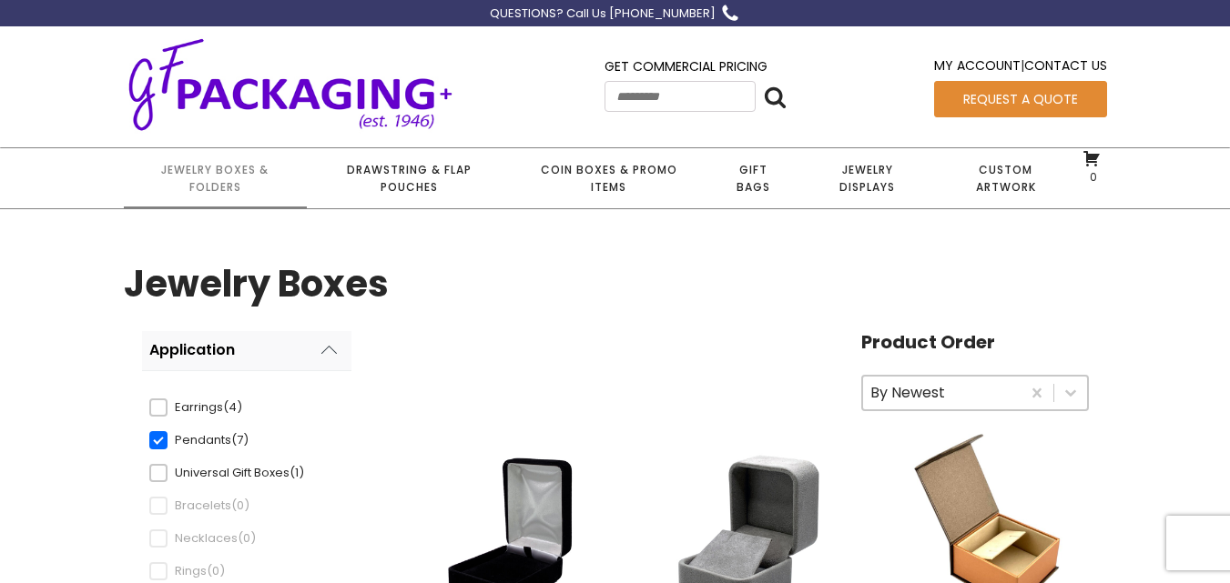
click at [1216, 191] on div "Jewelry Boxes & Folders Drawstring & Flap Pouches Coin Boxes & Promo Items Gift…" at bounding box center [615, 178] width 1230 height 62
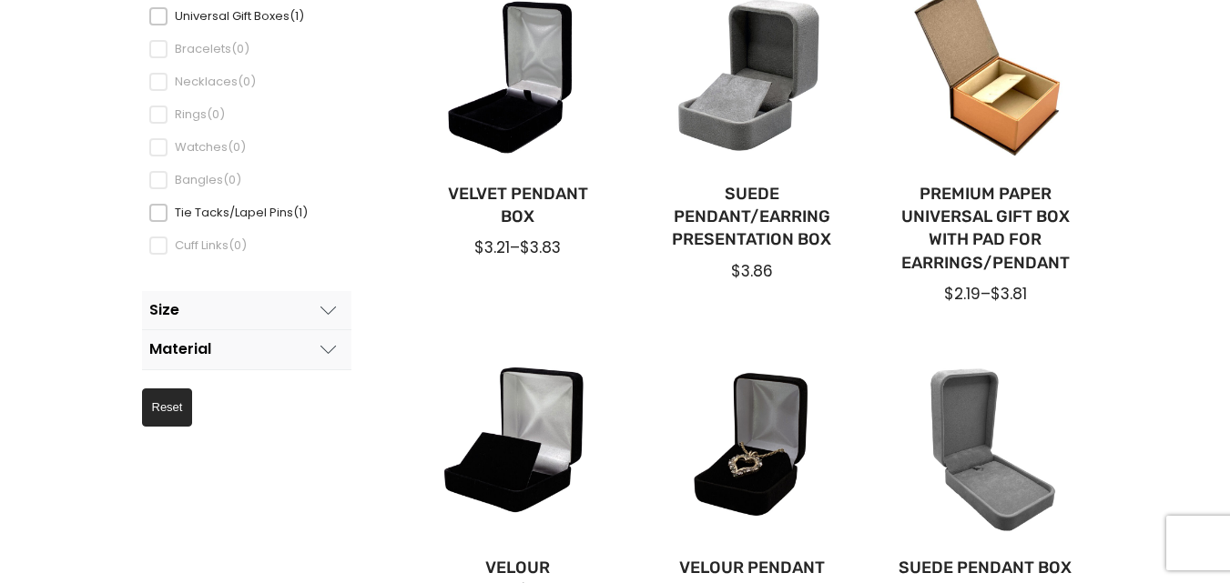
scroll to position [454, 0]
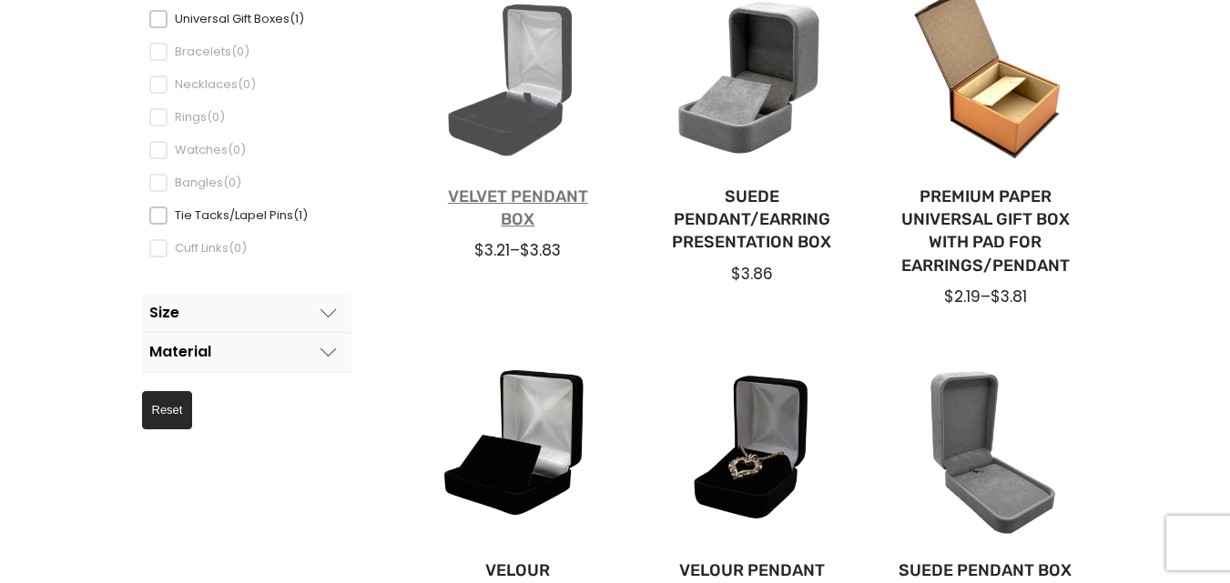
click at [507, 202] on link "Velvet Pendant Box" at bounding box center [518, 209] width 176 height 46
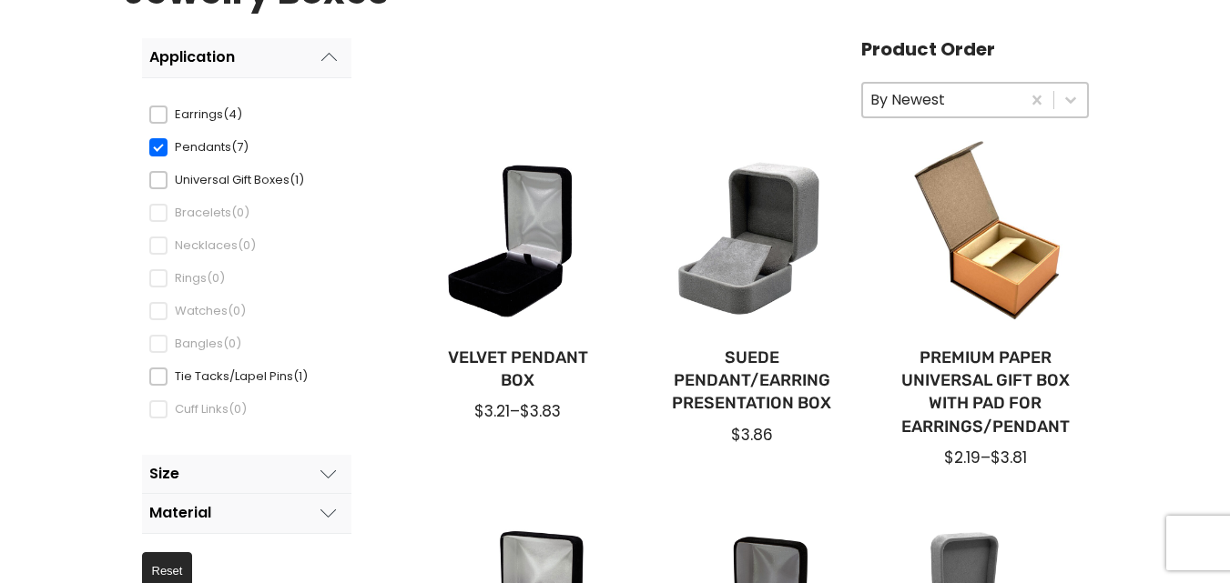
scroll to position [289, 0]
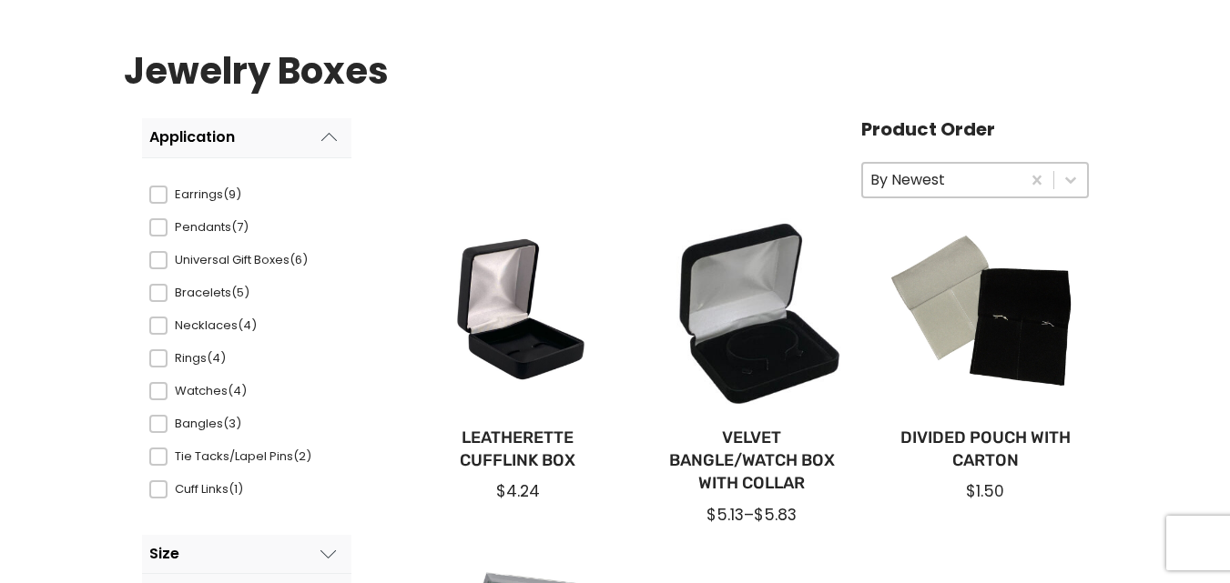
scroll to position [317, 0]
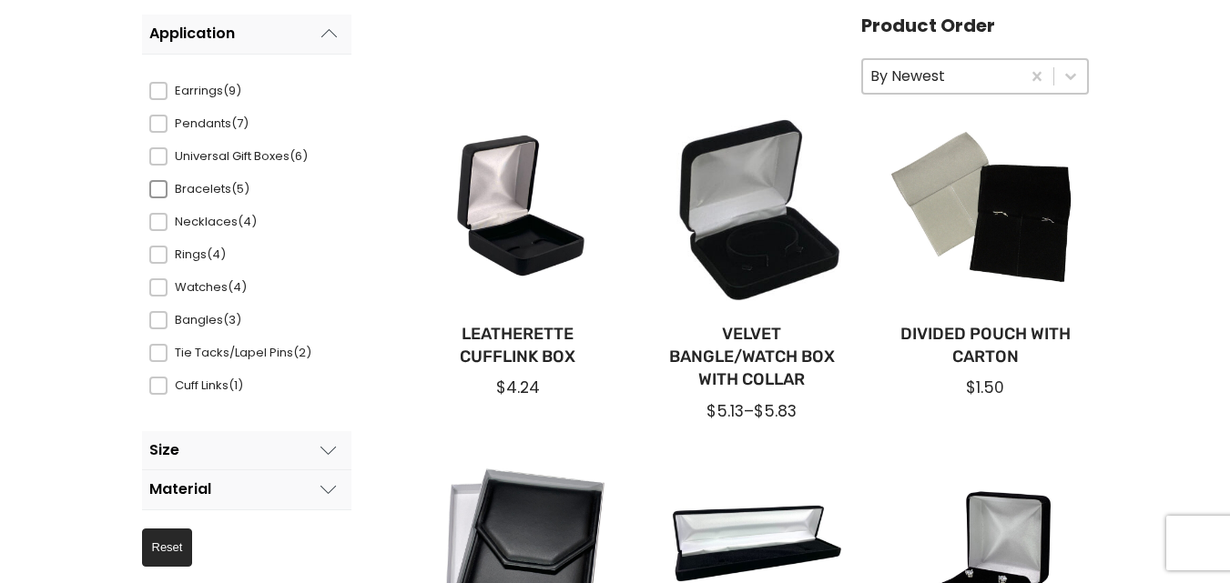
click at [161, 191] on span at bounding box center [158, 189] width 18 height 18
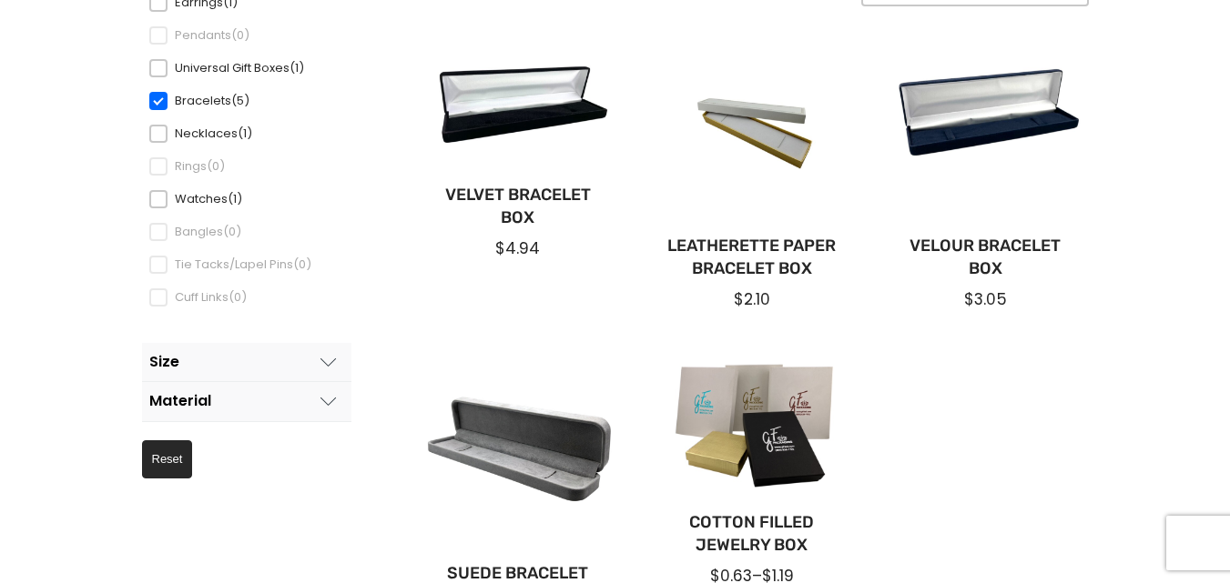
scroll to position [398, 0]
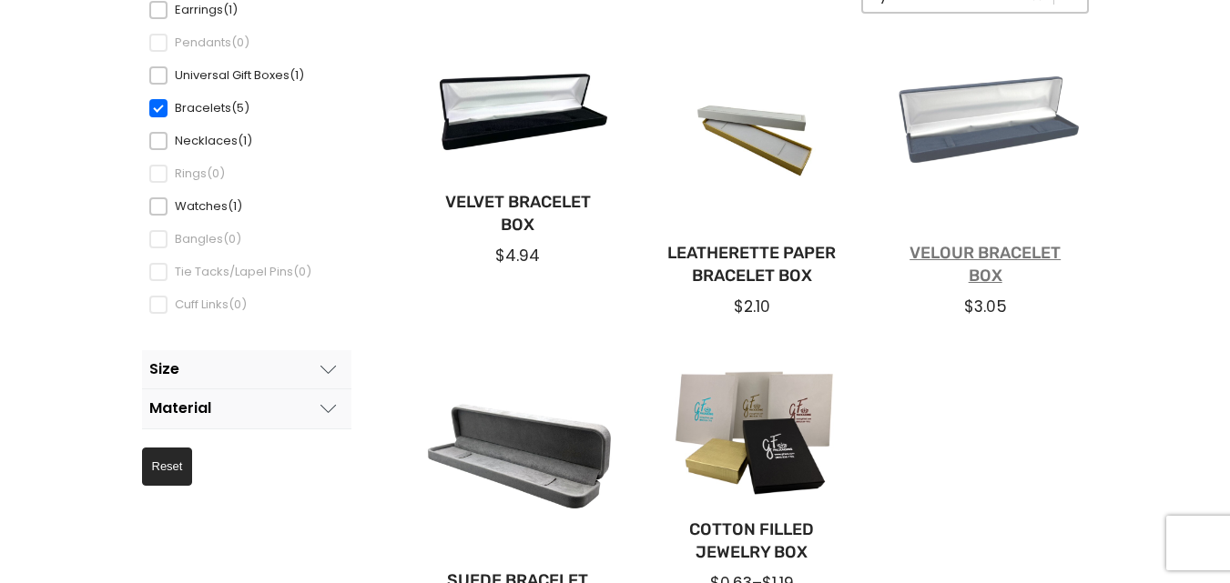
click at [961, 255] on link "Velour Bracelet Box" at bounding box center [985, 265] width 176 height 46
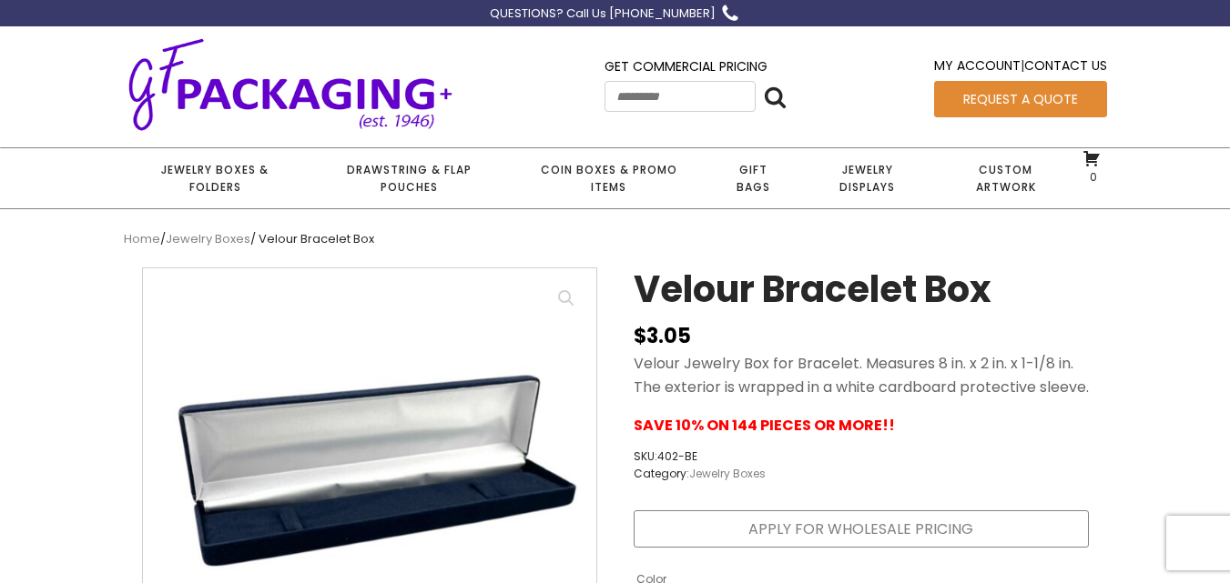
drag, startPoint x: 1229, startPoint y: 89, endPoint x: 1211, endPoint y: 146, distance: 59.0
click at [1211, 146] on div "Get Commercial Pricing Search for: ****** My Account | Contact Us Request a Quo…" at bounding box center [615, 89] width 1230 height 116
click at [893, 172] on link "Jewelry Displays" at bounding box center [867, 178] width 135 height 60
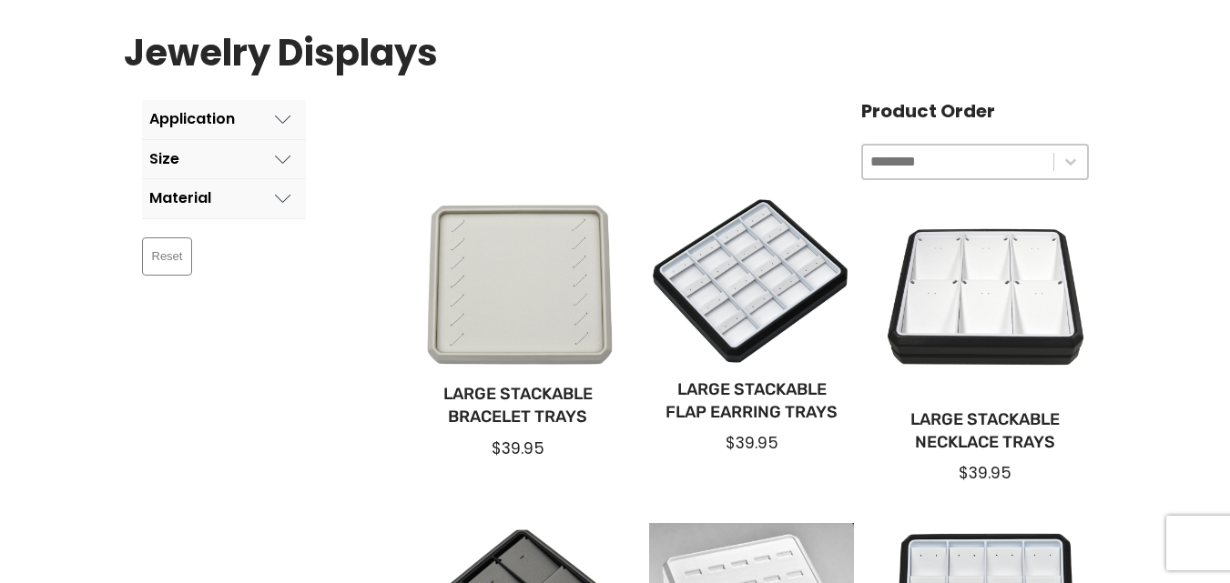
scroll to position [220, 0]
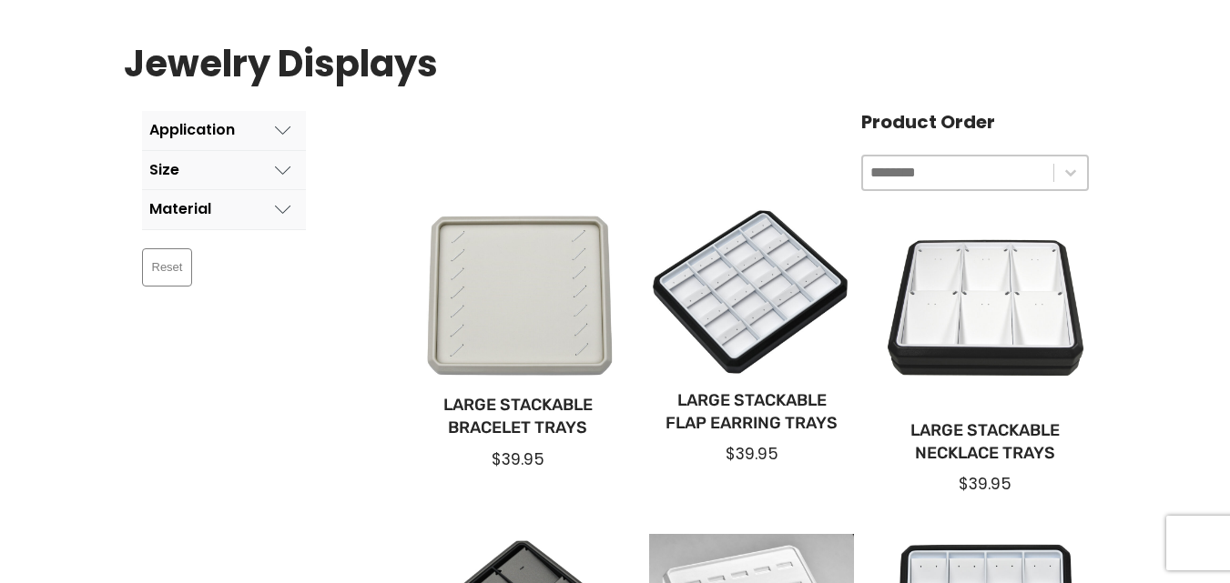
click at [289, 122] on icon at bounding box center [283, 130] width 16 height 16
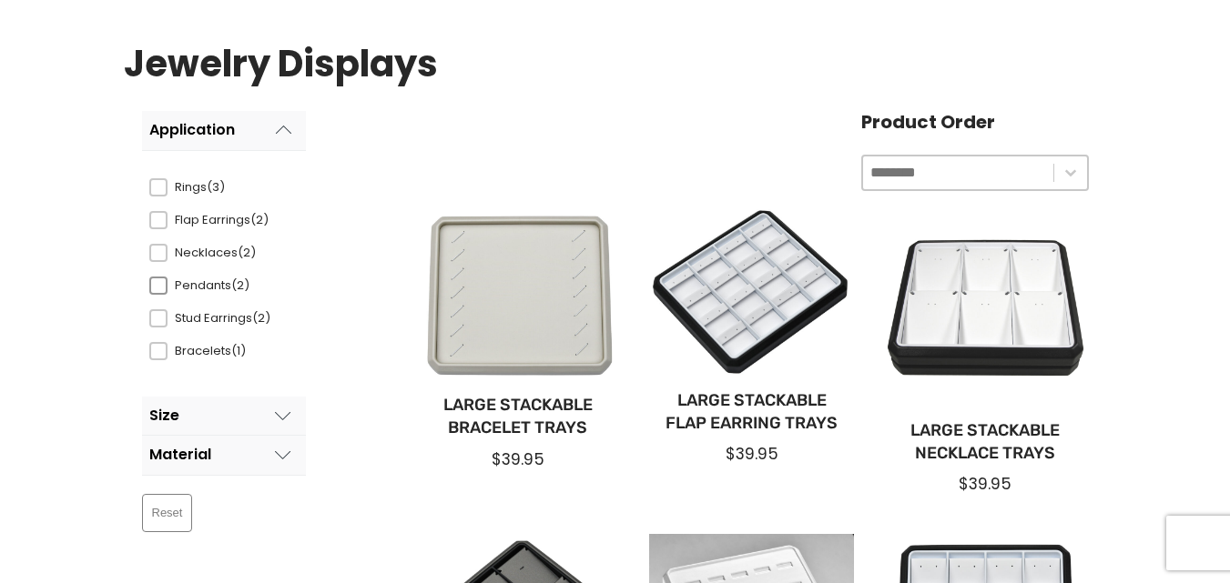
click at [160, 286] on span at bounding box center [158, 286] width 18 height 18
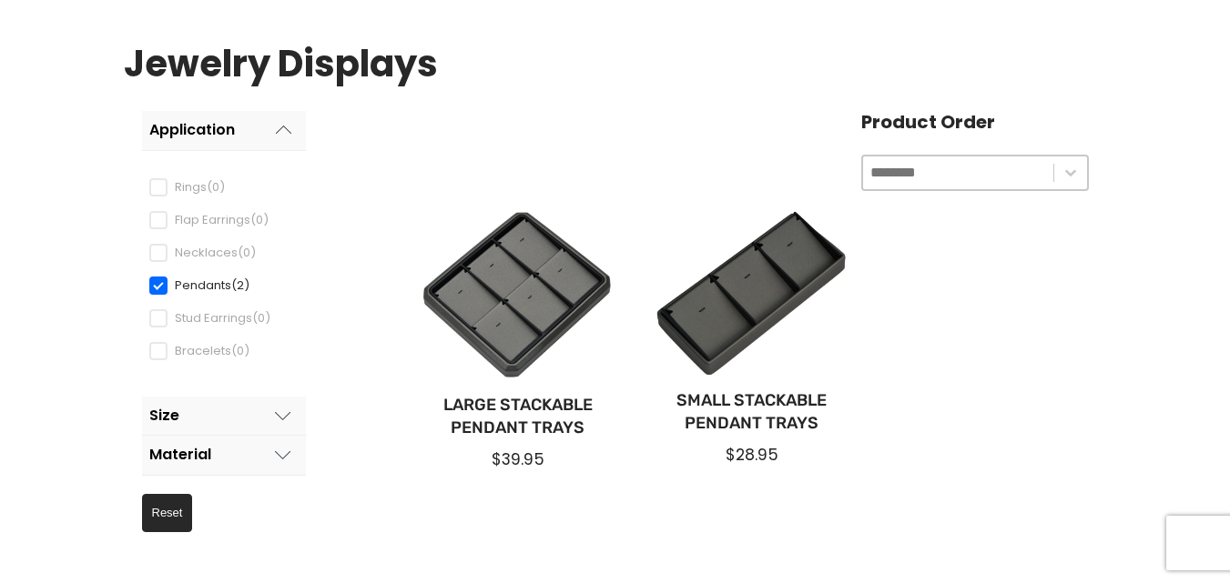
click at [152, 288] on span at bounding box center [158, 286] width 18 height 18
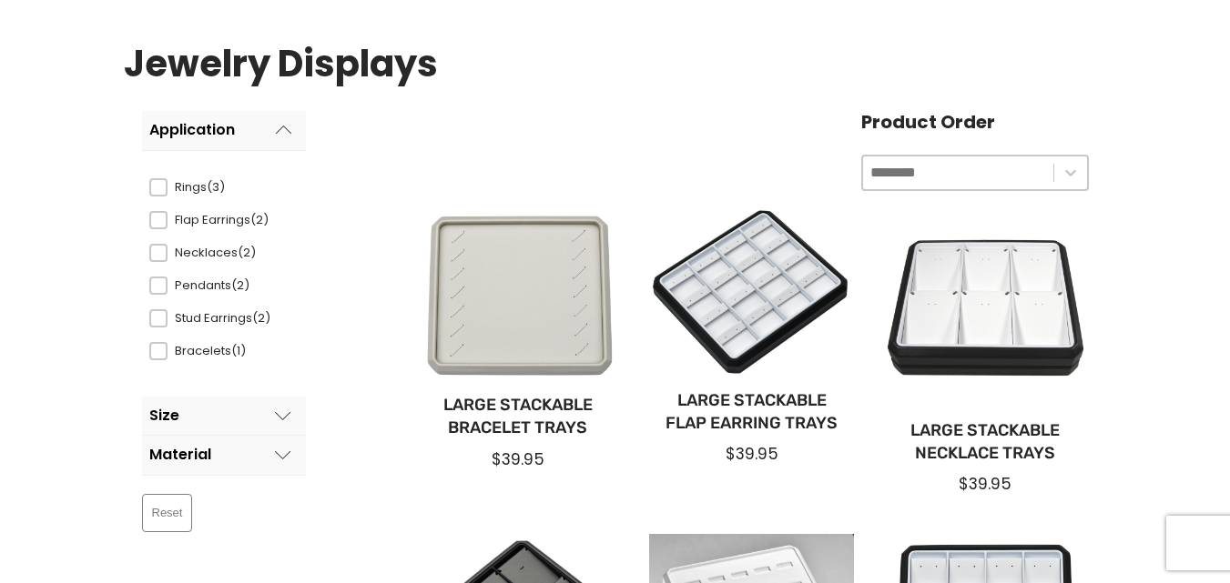
click at [162, 249] on span at bounding box center [158, 253] width 18 height 18
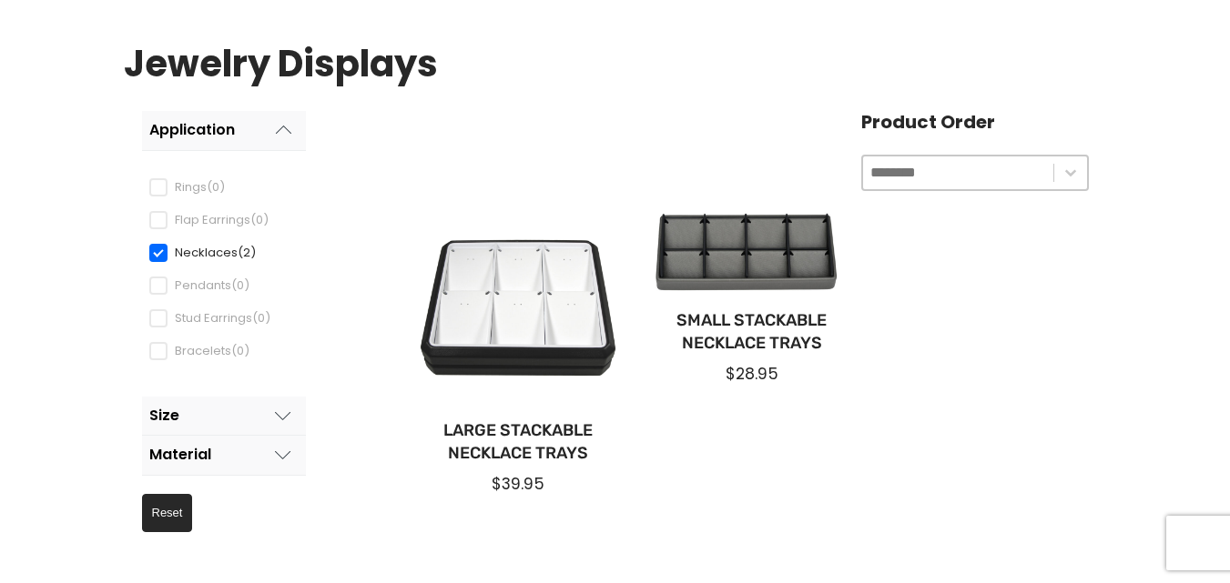
click at [160, 249] on span at bounding box center [158, 253] width 18 height 18
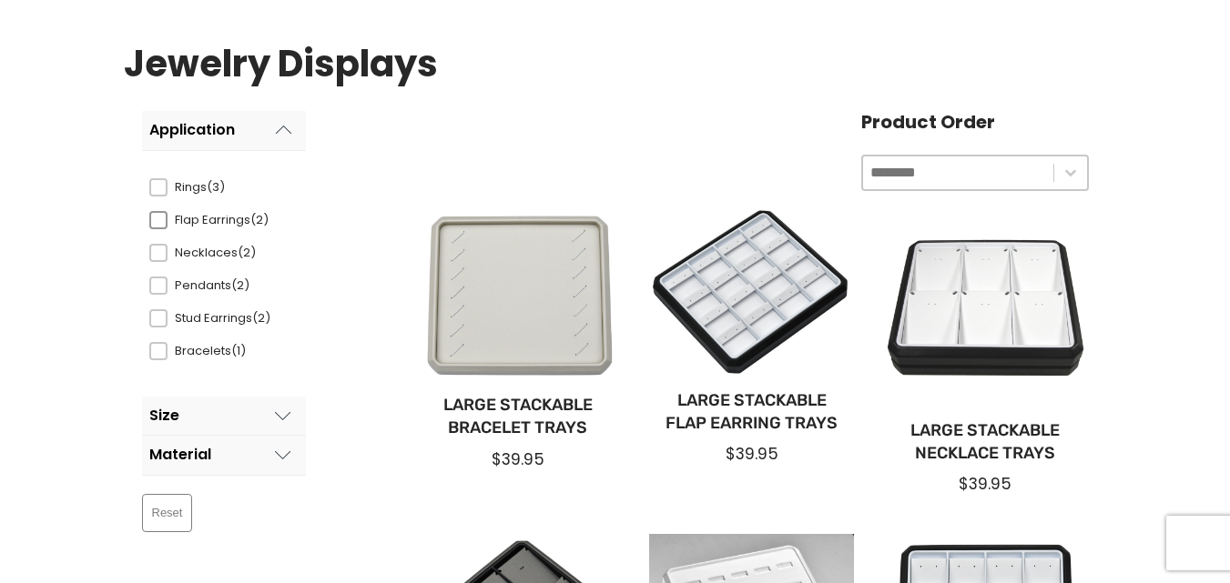
click at [160, 212] on span at bounding box center [158, 220] width 18 height 18
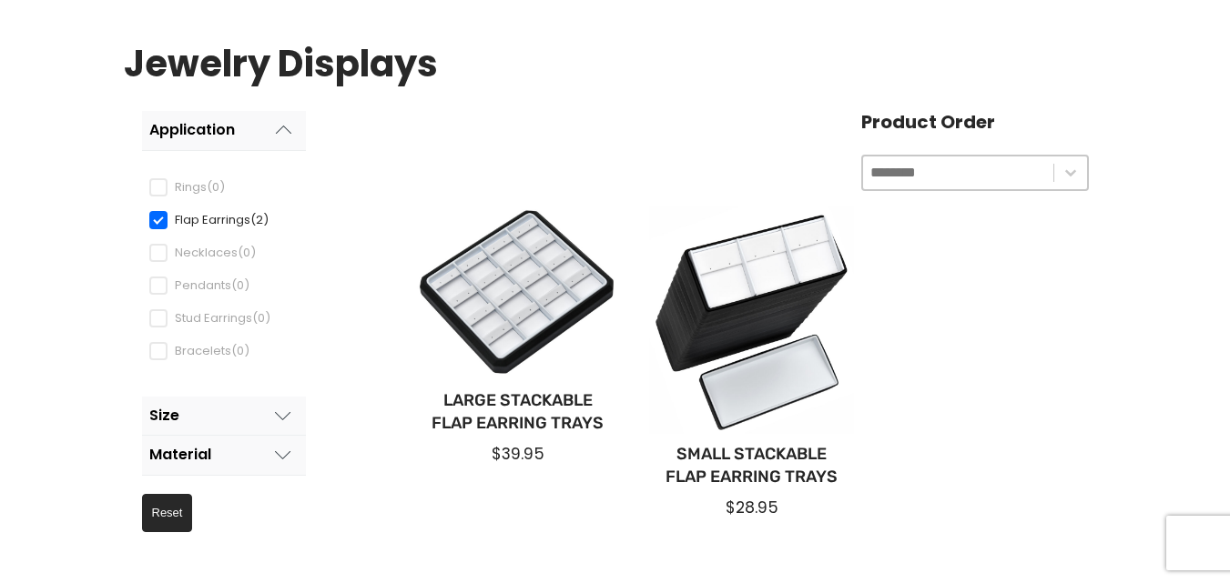
click at [160, 214] on span at bounding box center [158, 220] width 18 height 18
